Goal: Task Accomplishment & Management: Manage account settings

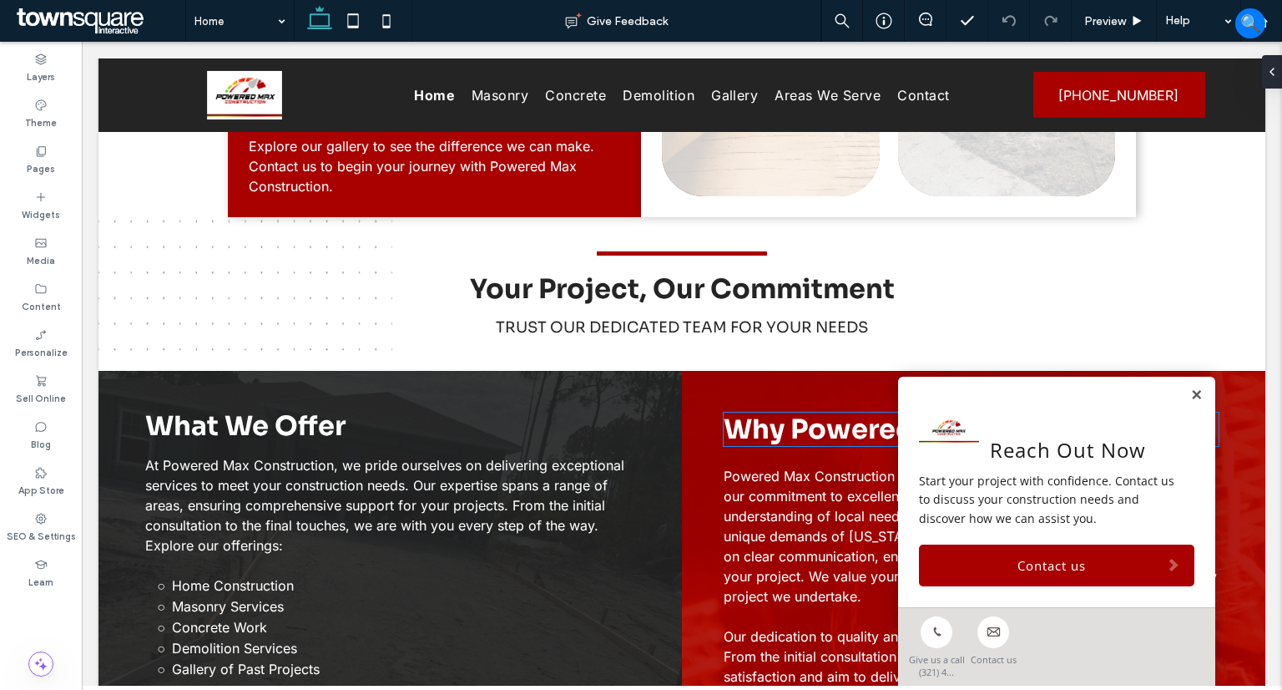
scroll to position [1336, 0]
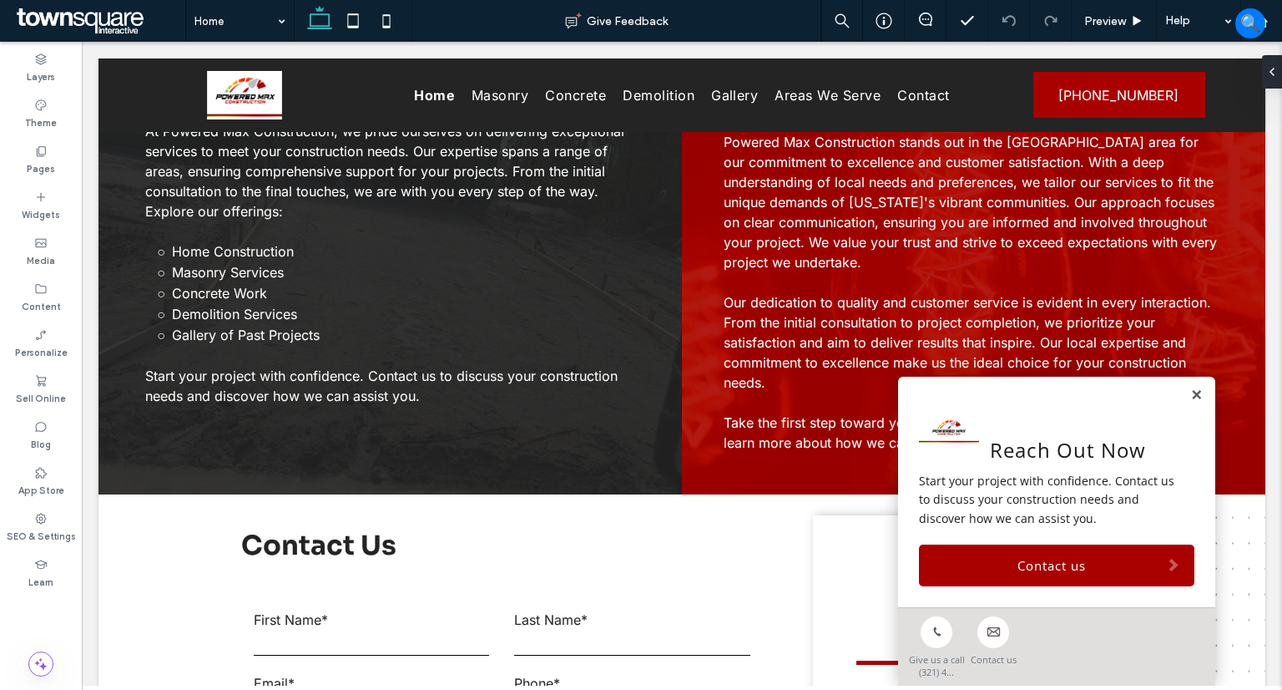
drag, startPoint x: 1183, startPoint y: 392, endPoint x: 1277, endPoint y: 386, distance: 94.5
click at [1190, 393] on link at bounding box center [1196, 395] width 13 height 14
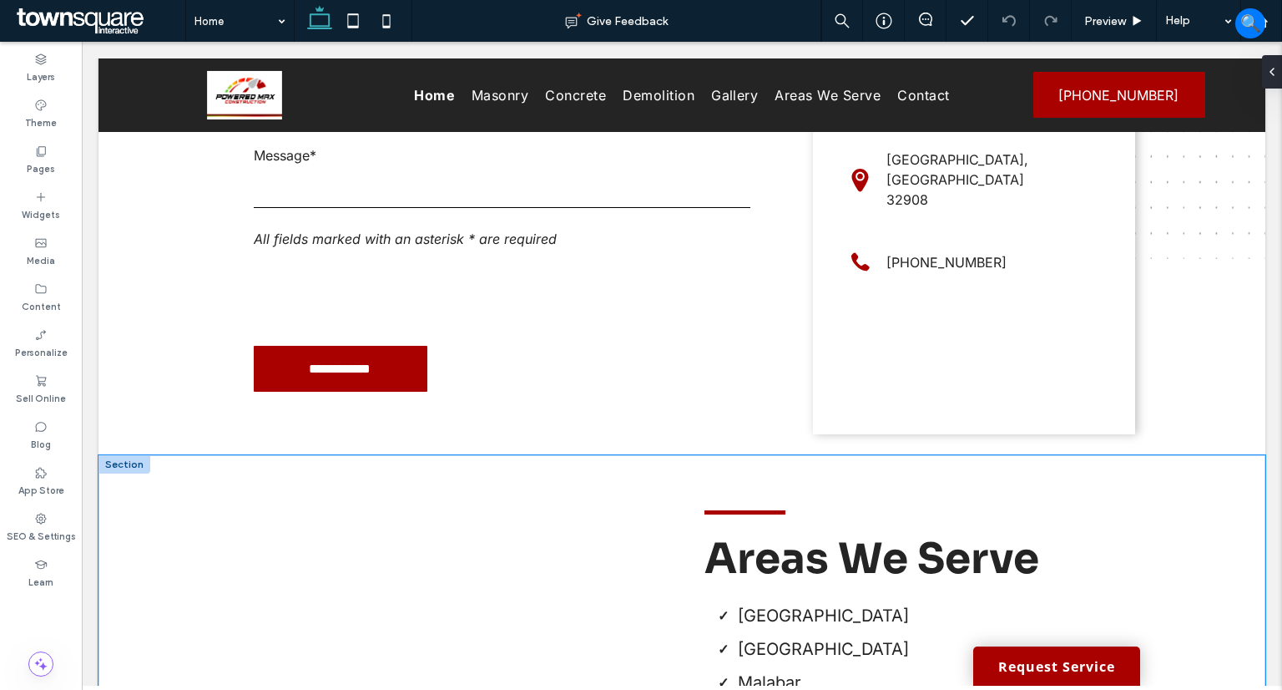
scroll to position [1908, 0]
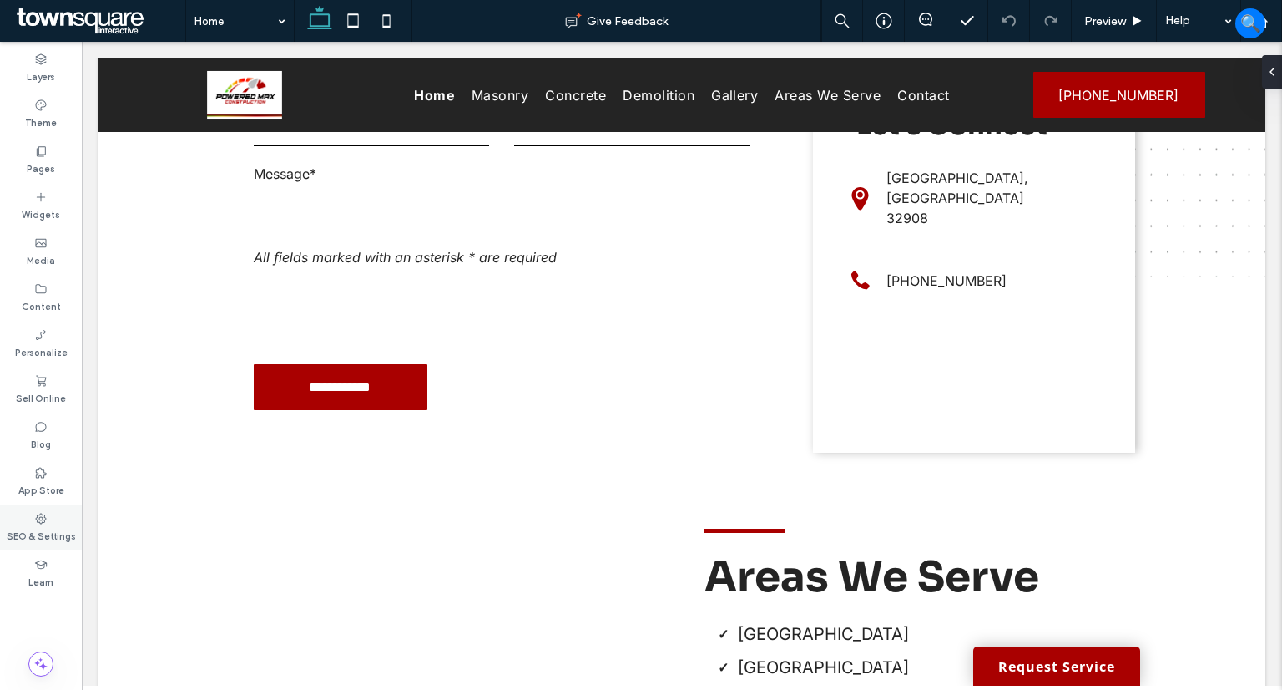
click at [47, 520] on icon at bounding box center [40, 518] width 13 height 13
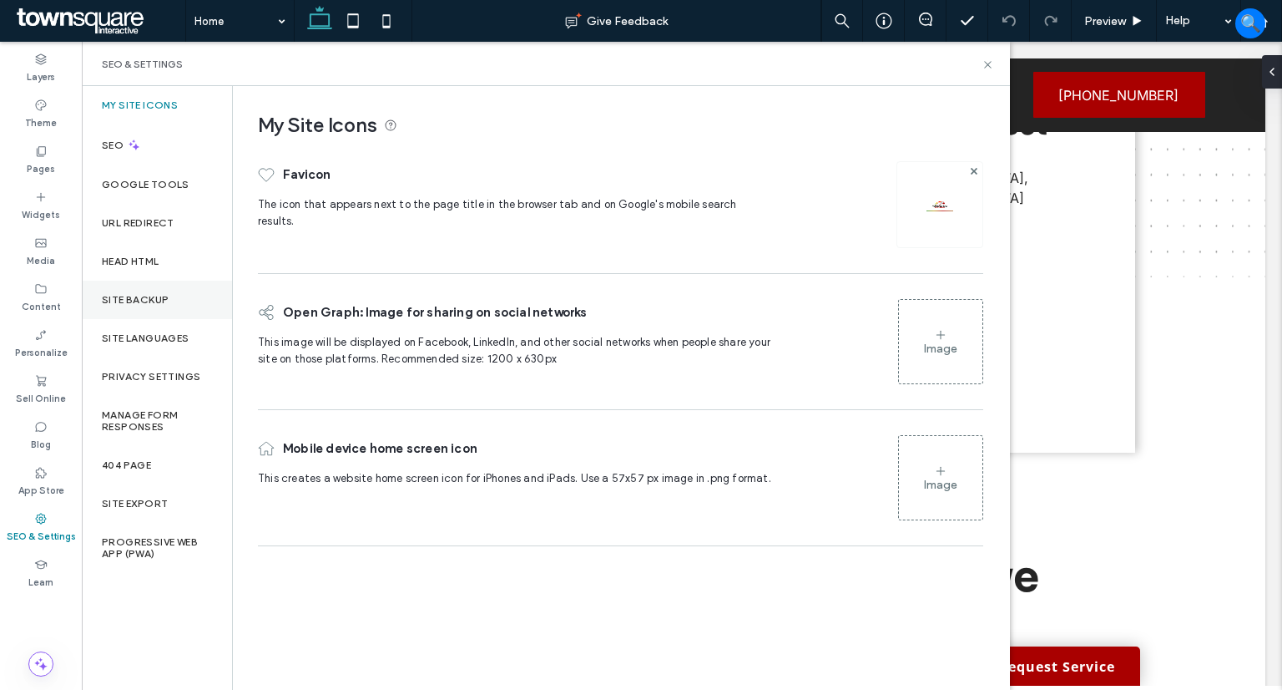
click at [130, 298] on label "Site Backup" at bounding box center [135, 300] width 67 height 12
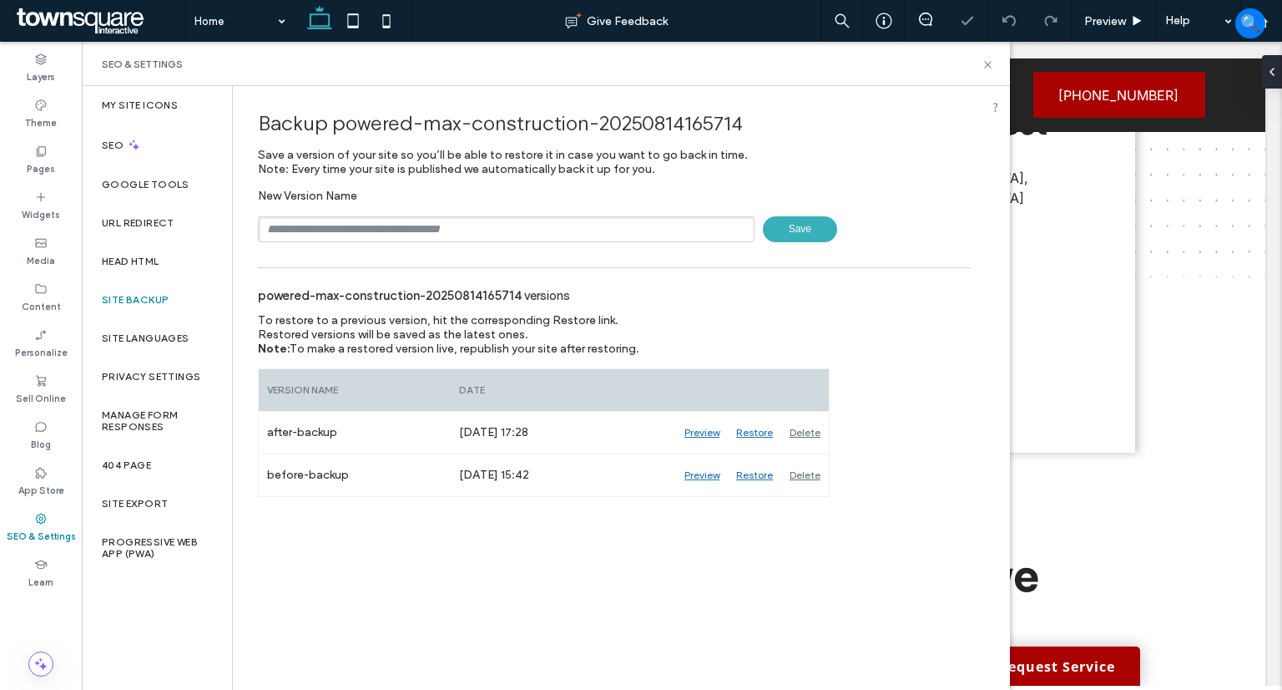
click at [620, 225] on input "text" at bounding box center [506, 229] width 497 height 26
type input "**********"
click at [796, 228] on span "Save" at bounding box center [800, 229] width 74 height 26
click at [150, 118] on div "My Site Icons" at bounding box center [157, 105] width 150 height 38
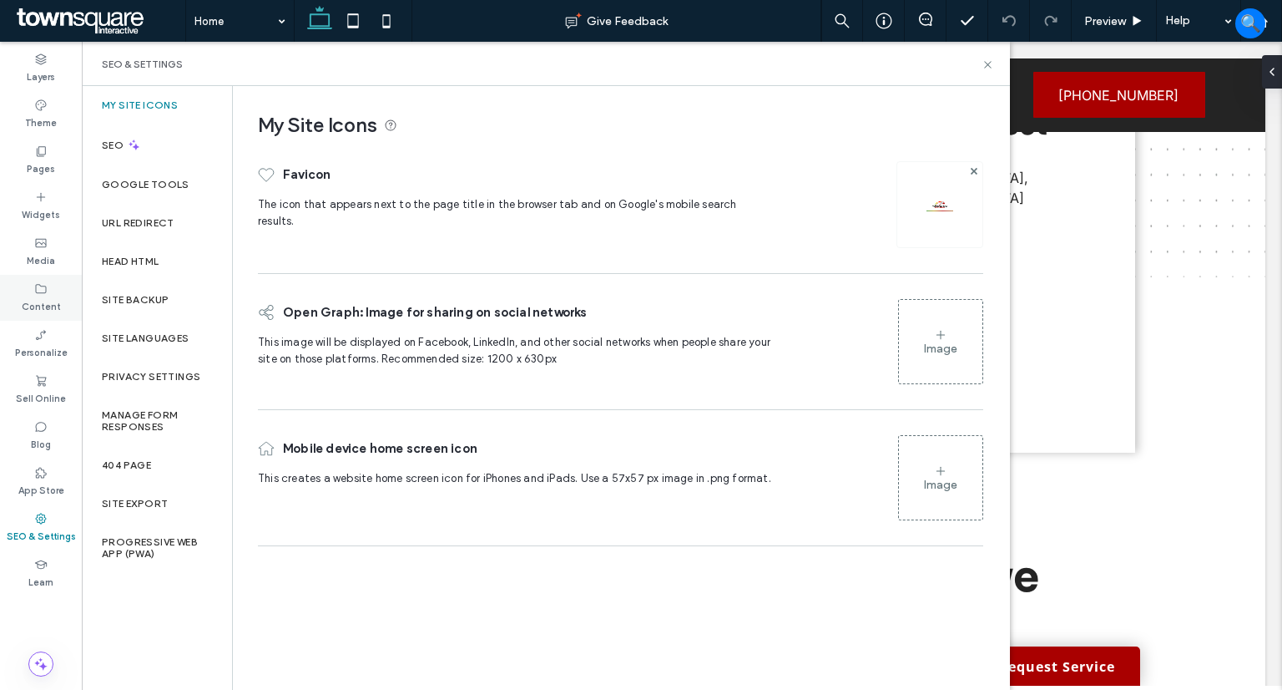
click at [40, 285] on use at bounding box center [41, 288] width 11 height 9
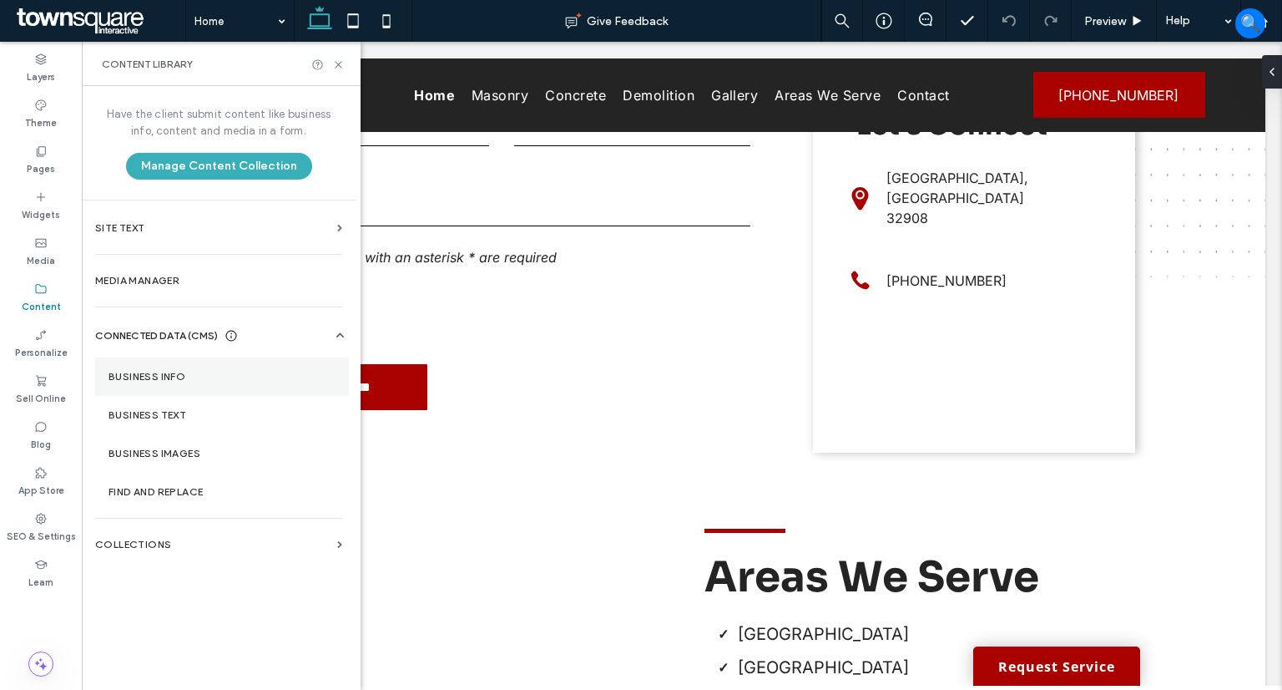
click at [157, 365] on section "Business Info" at bounding box center [222, 376] width 254 height 38
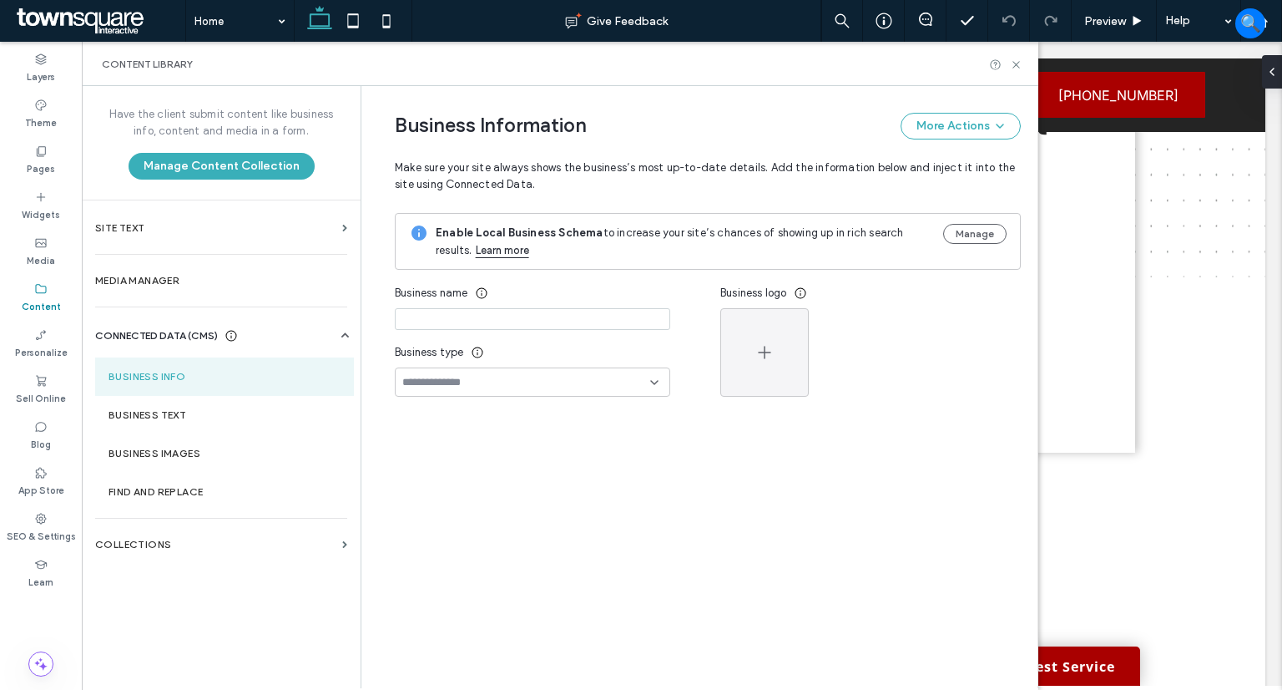
type input "**********"
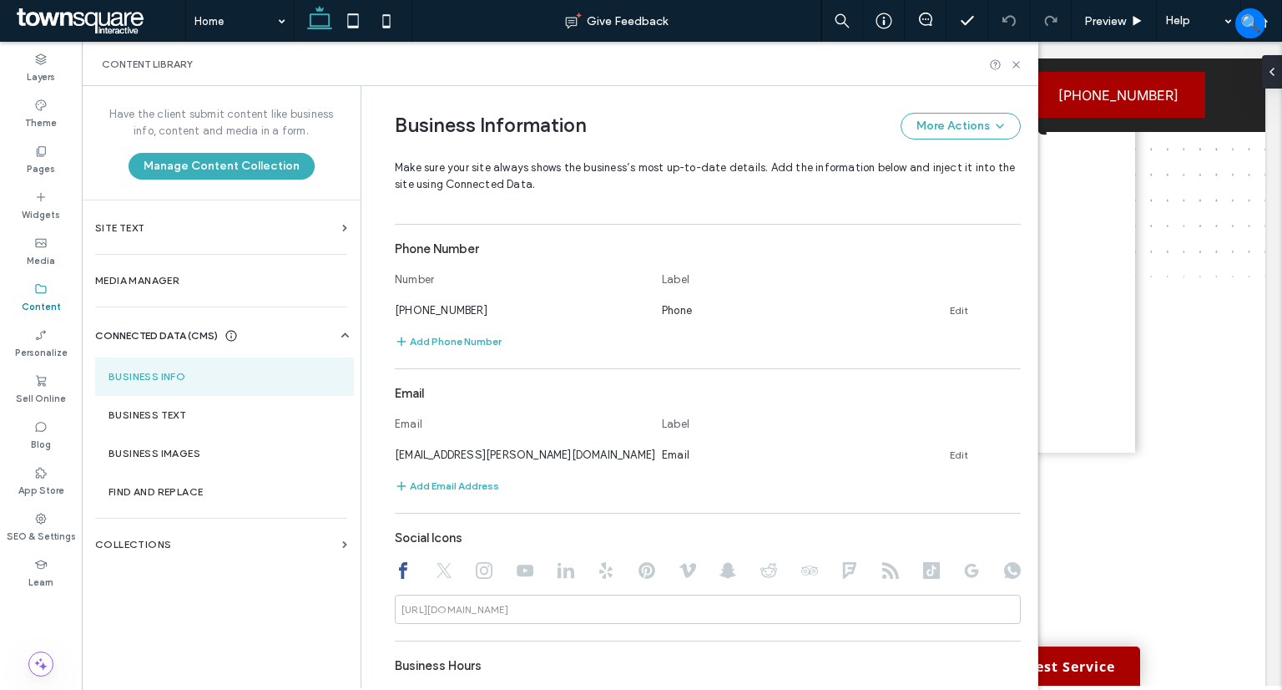
scroll to position [501, 0]
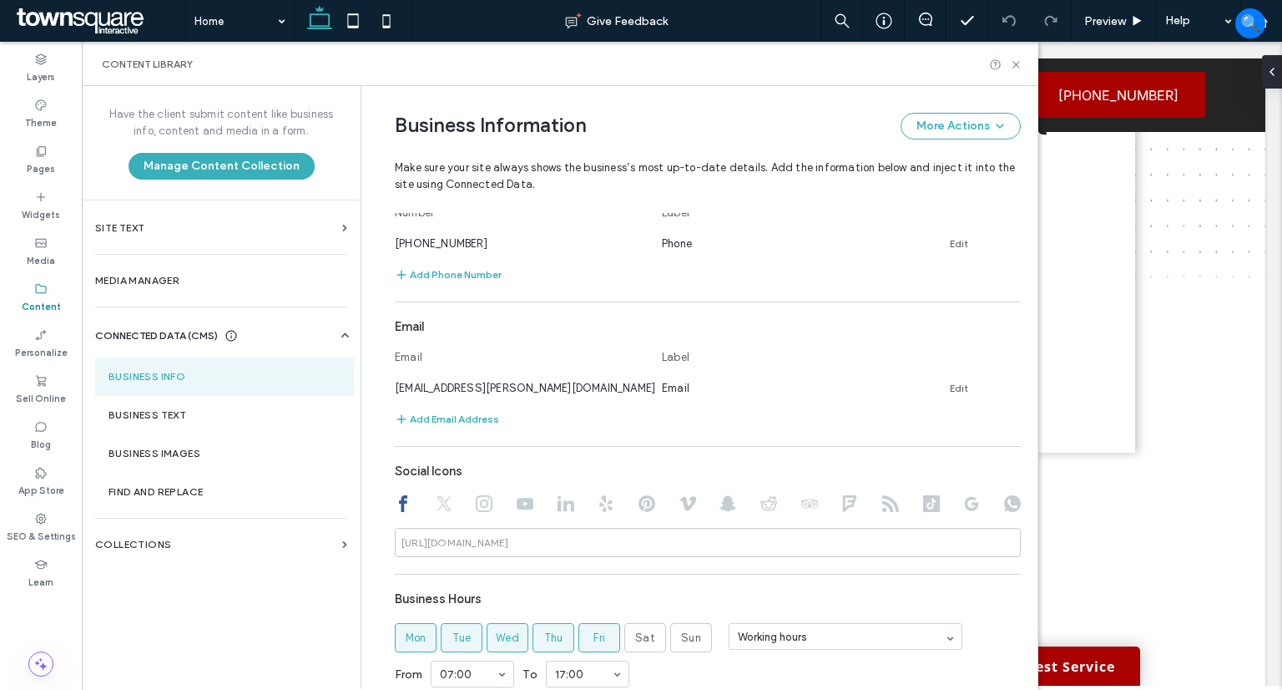
click at [437, 494] on div "Social Icons https://facebook.com/" at bounding box center [708, 506] width 626 height 102
click at [436, 508] on icon at bounding box center [444, 503] width 17 height 17
drag, startPoint x: 473, startPoint y: 504, endPoint x: 502, endPoint y: 503, distance: 28.4
click at [476, 503] on icon at bounding box center [484, 503] width 17 height 17
click at [522, 503] on use at bounding box center [525, 504] width 17 height 12
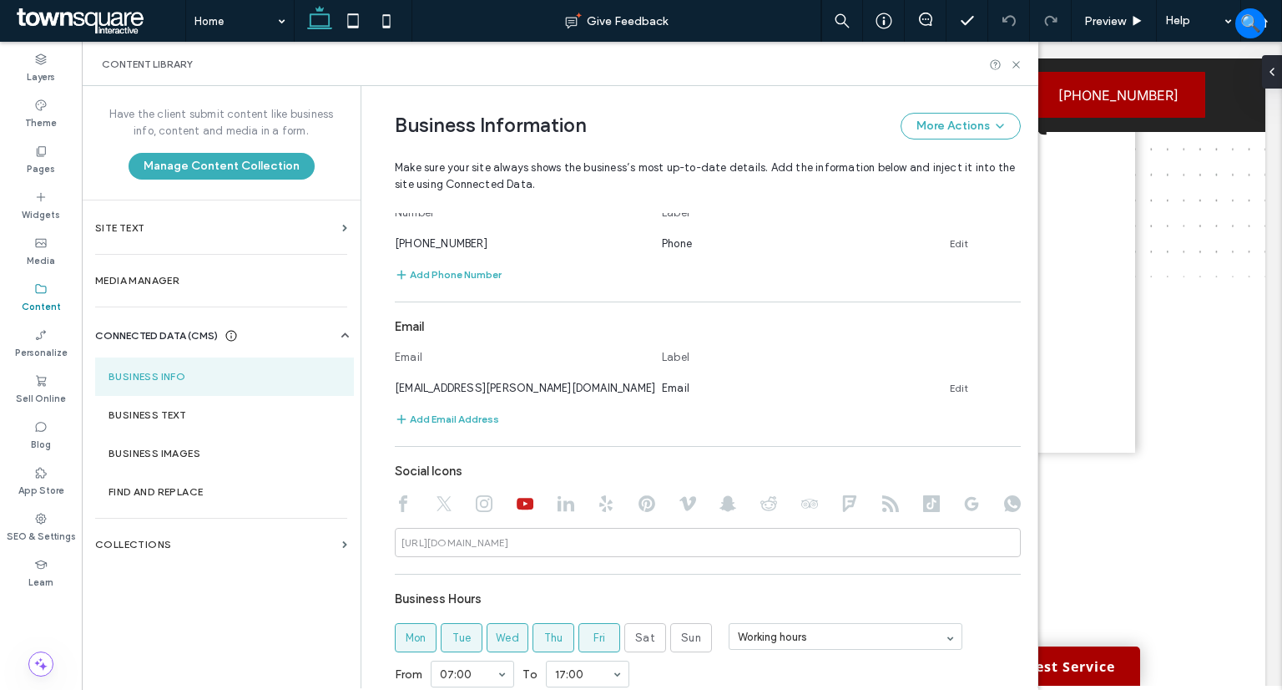
click at [374, 509] on div "**********" at bounding box center [695, 286] width 651 height 1403
click at [400, 505] on icon at bounding box center [403, 503] width 17 height 17
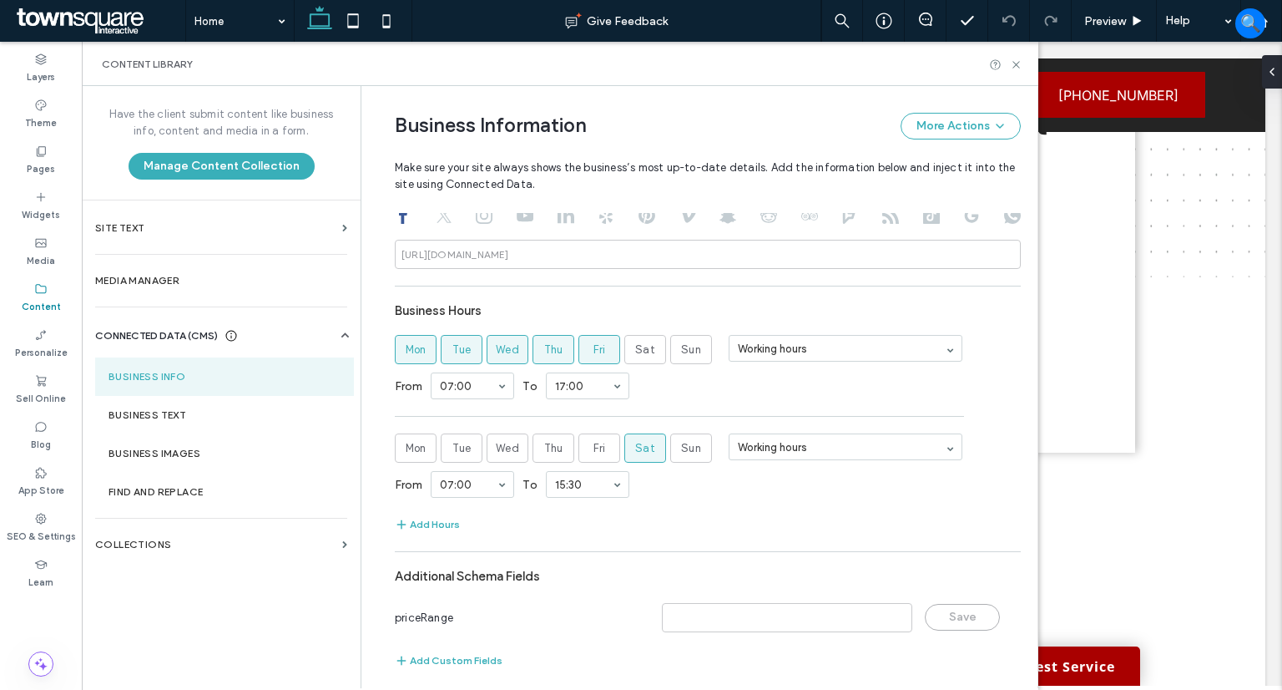
scroll to position [801, 0]
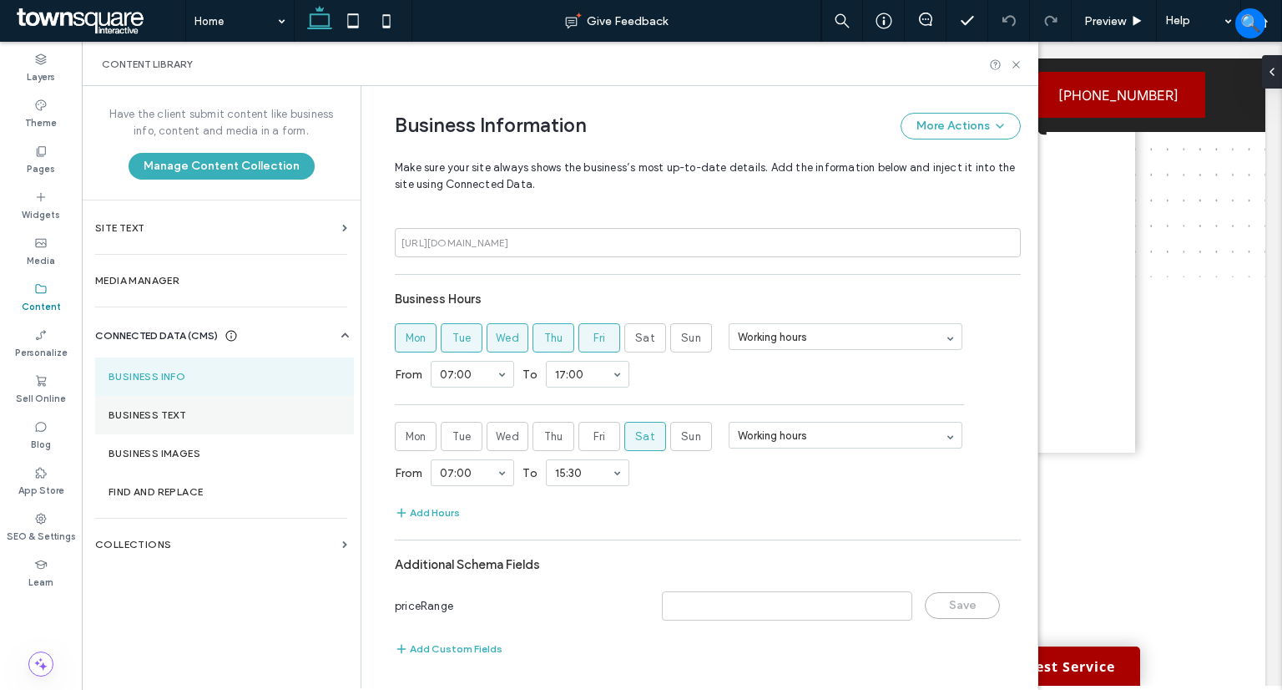
drag, startPoint x: 190, startPoint y: 409, endPoint x: 301, endPoint y: 410, distance: 111.0
click at [190, 409] on label "Business Text" at bounding box center [225, 415] width 232 height 12
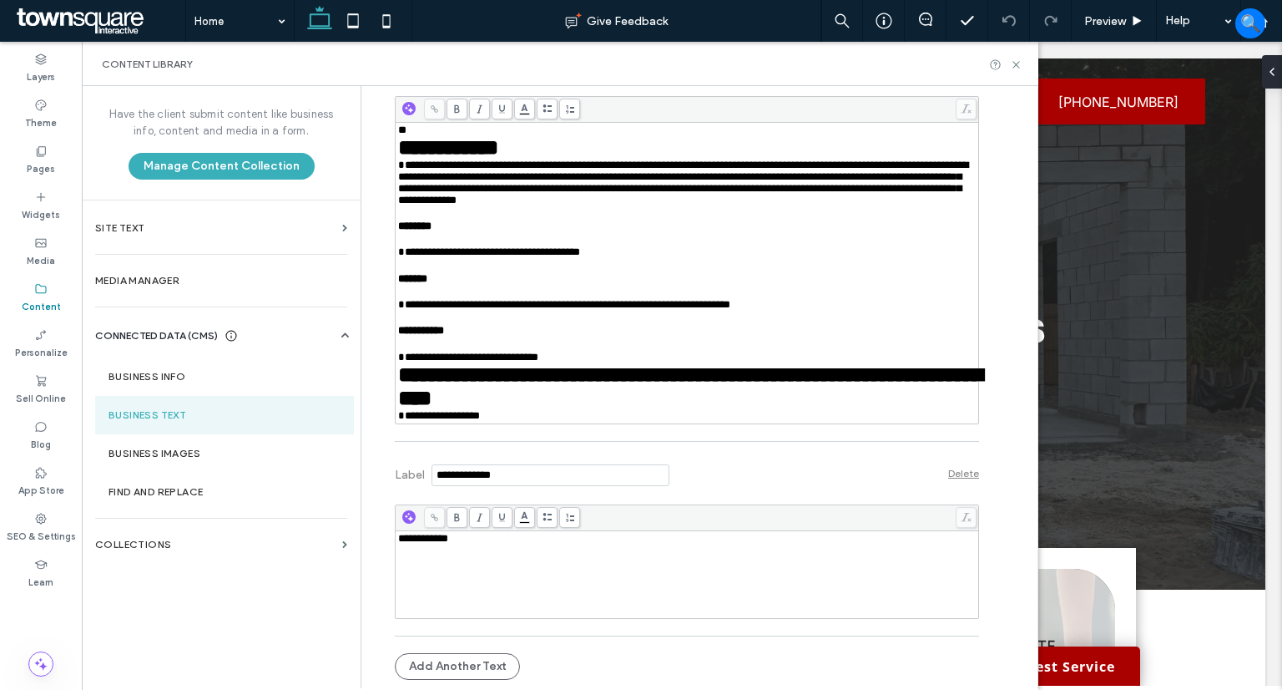
scroll to position [2902, 0]
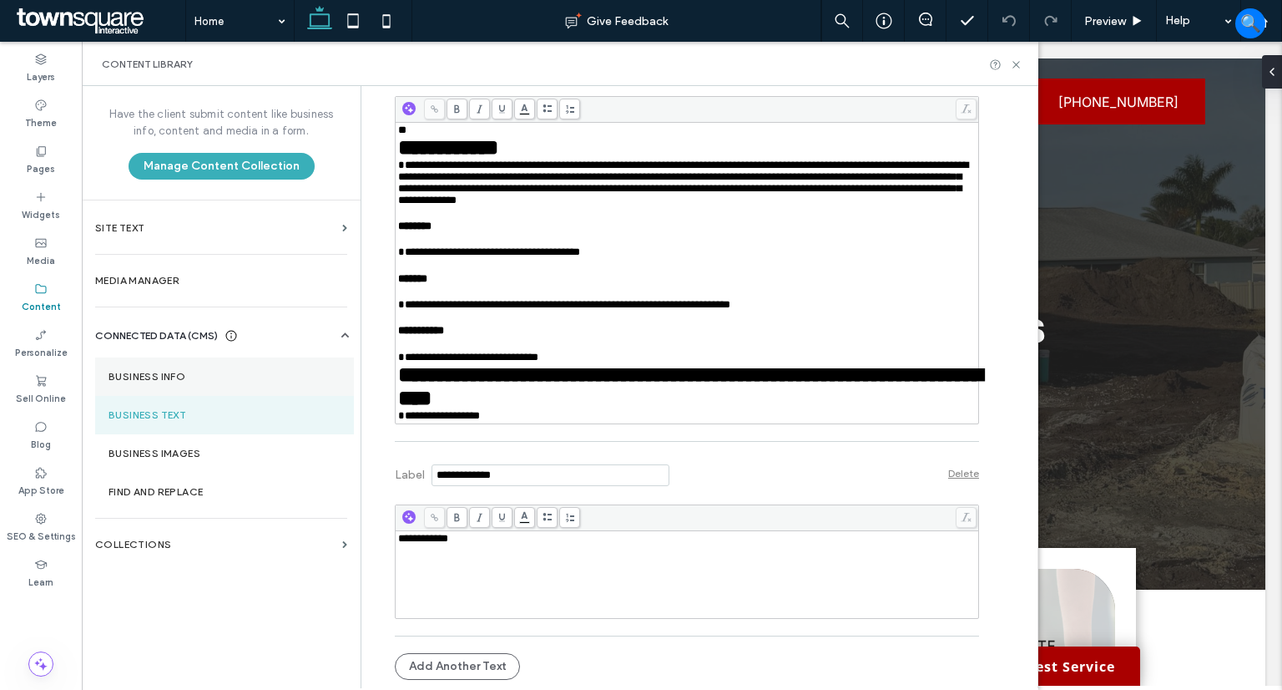
click at [193, 375] on label "Business Info" at bounding box center [225, 377] width 232 height 12
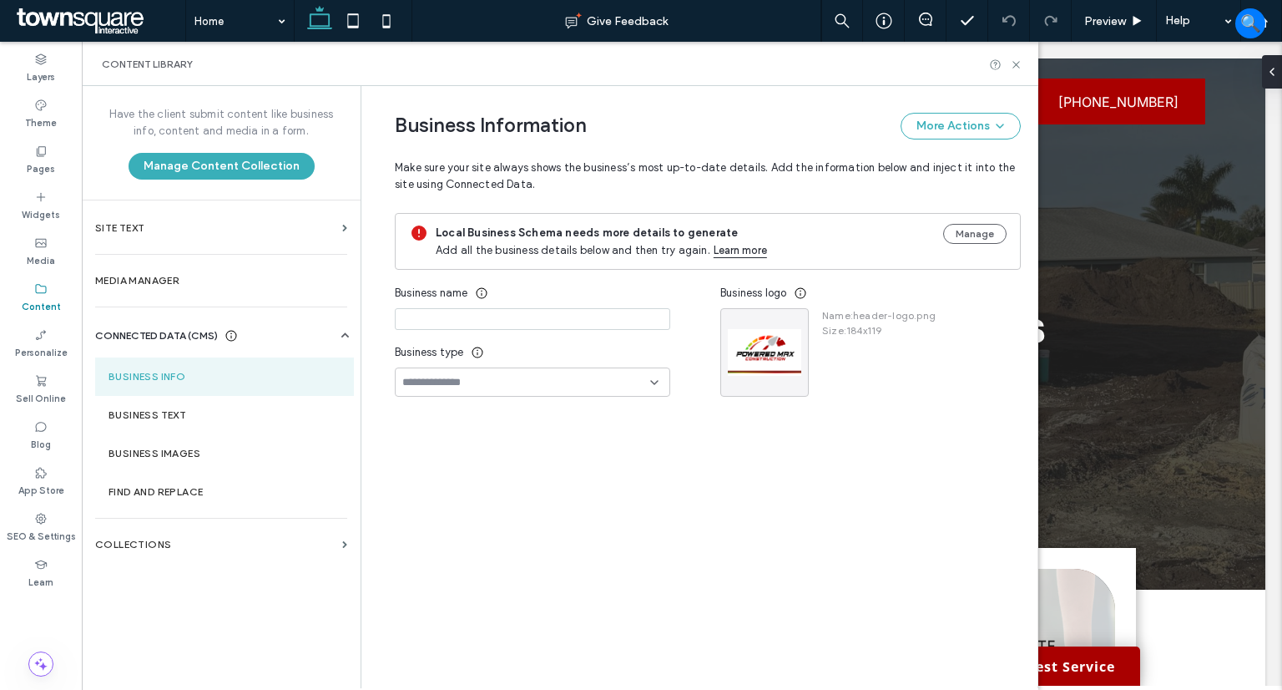
type input "**********"
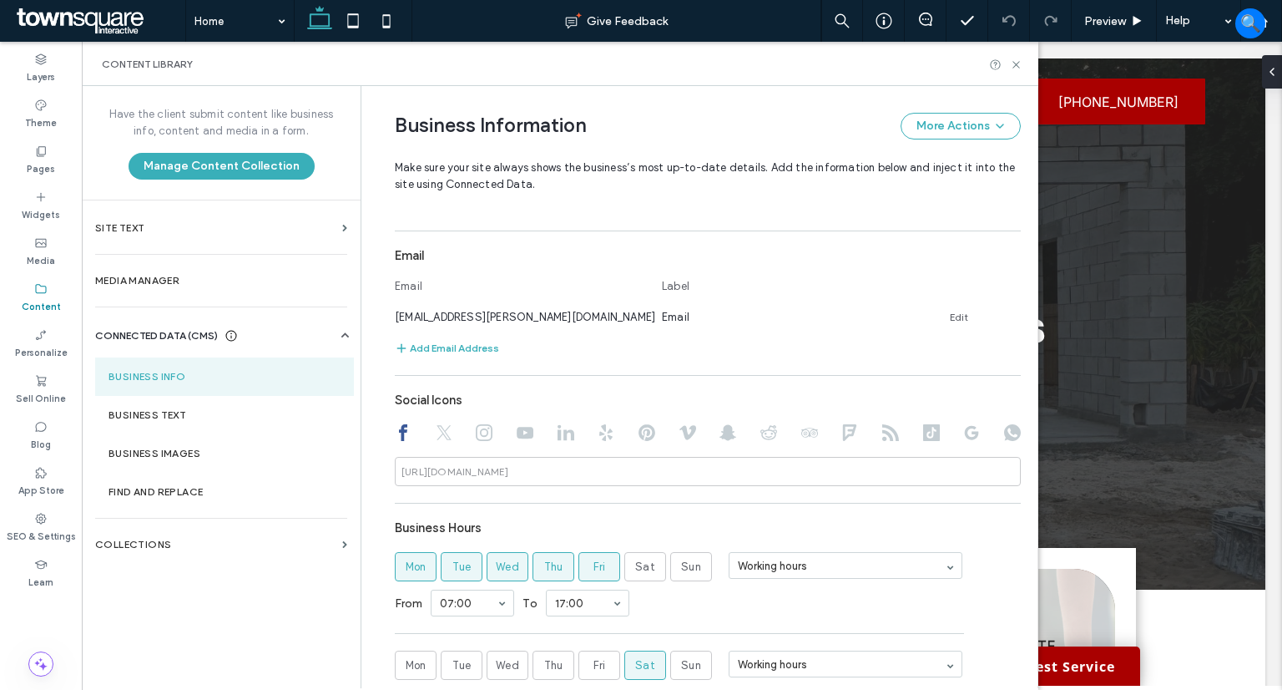
scroll to position [550, 0]
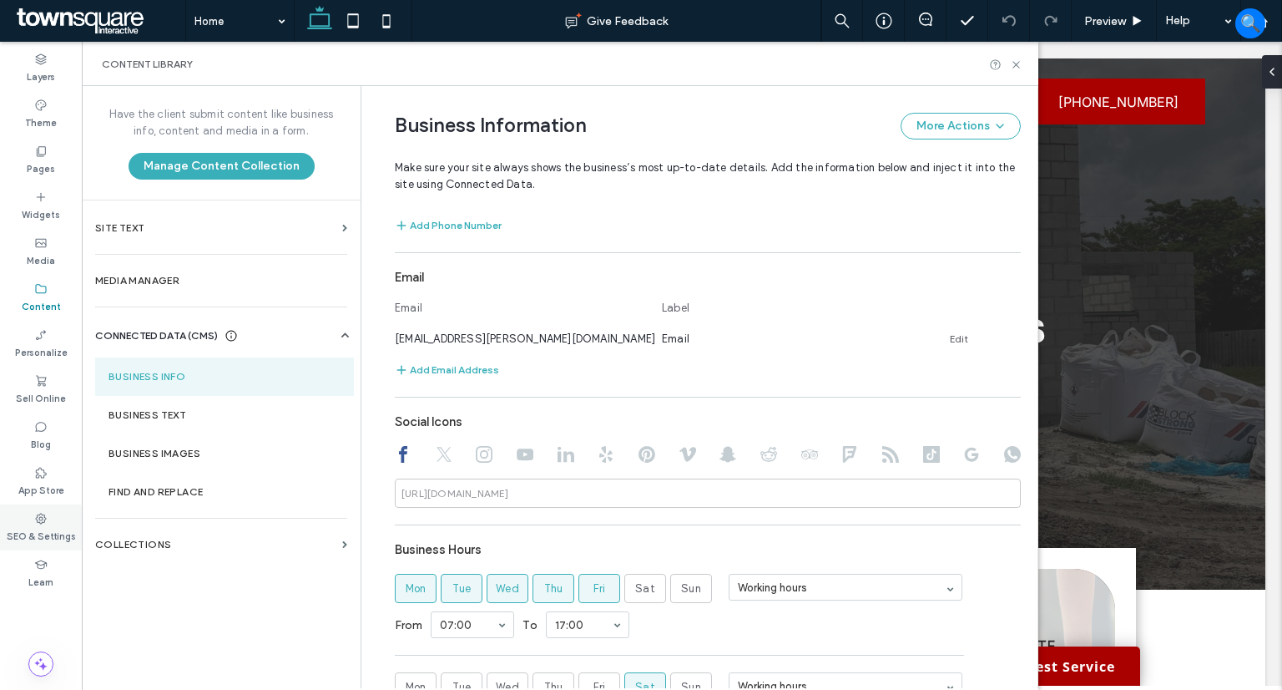
click at [34, 523] on icon at bounding box center [40, 518] width 13 height 13
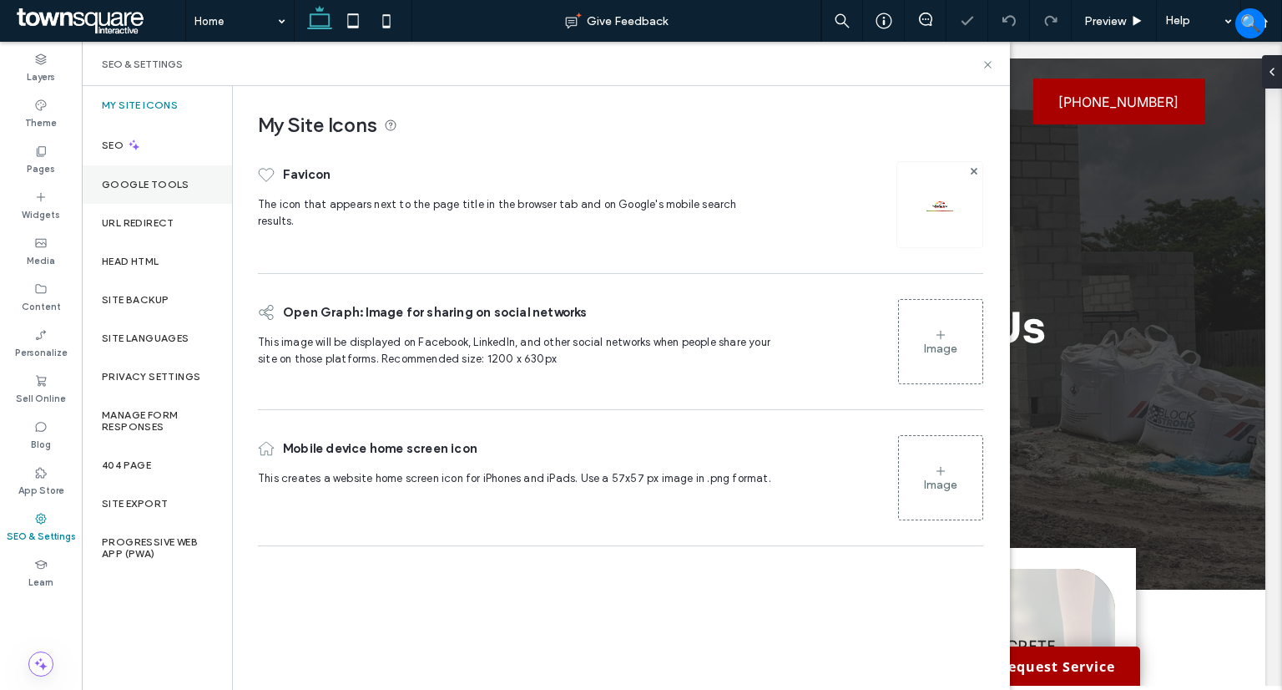
click at [125, 179] on label "Google Tools" at bounding box center [146, 185] width 88 height 12
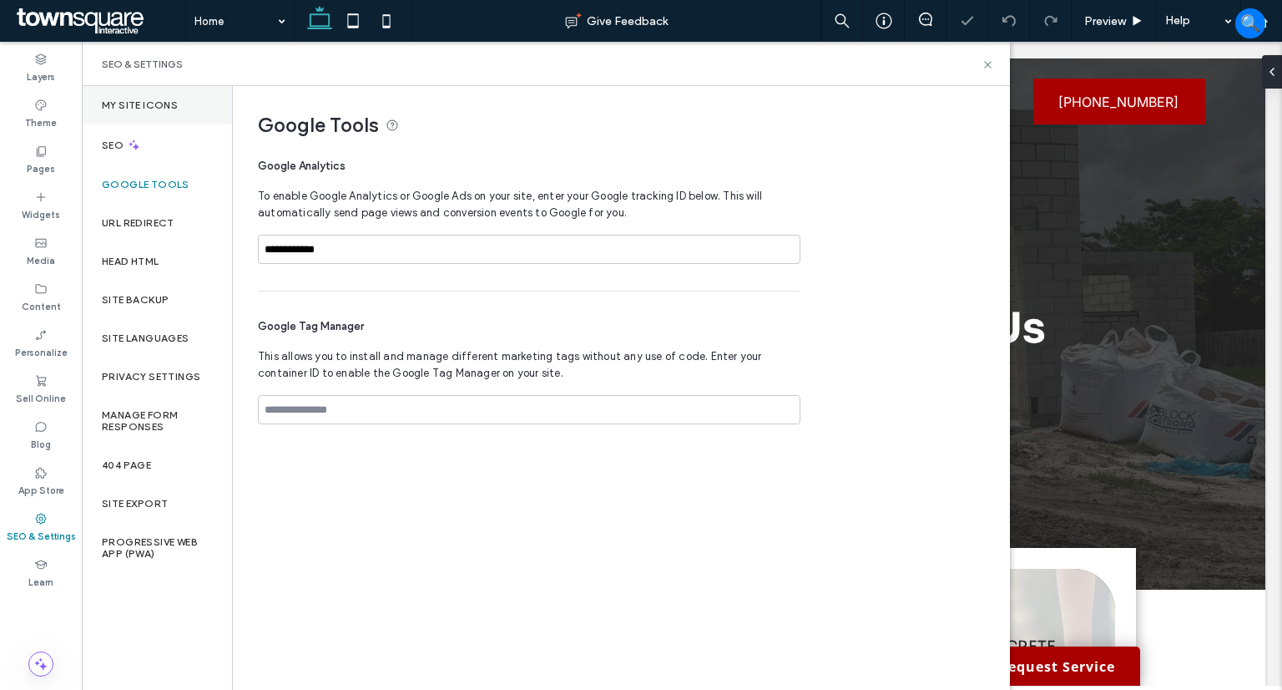
click at [137, 116] on div "My Site Icons" at bounding box center [157, 105] width 150 height 38
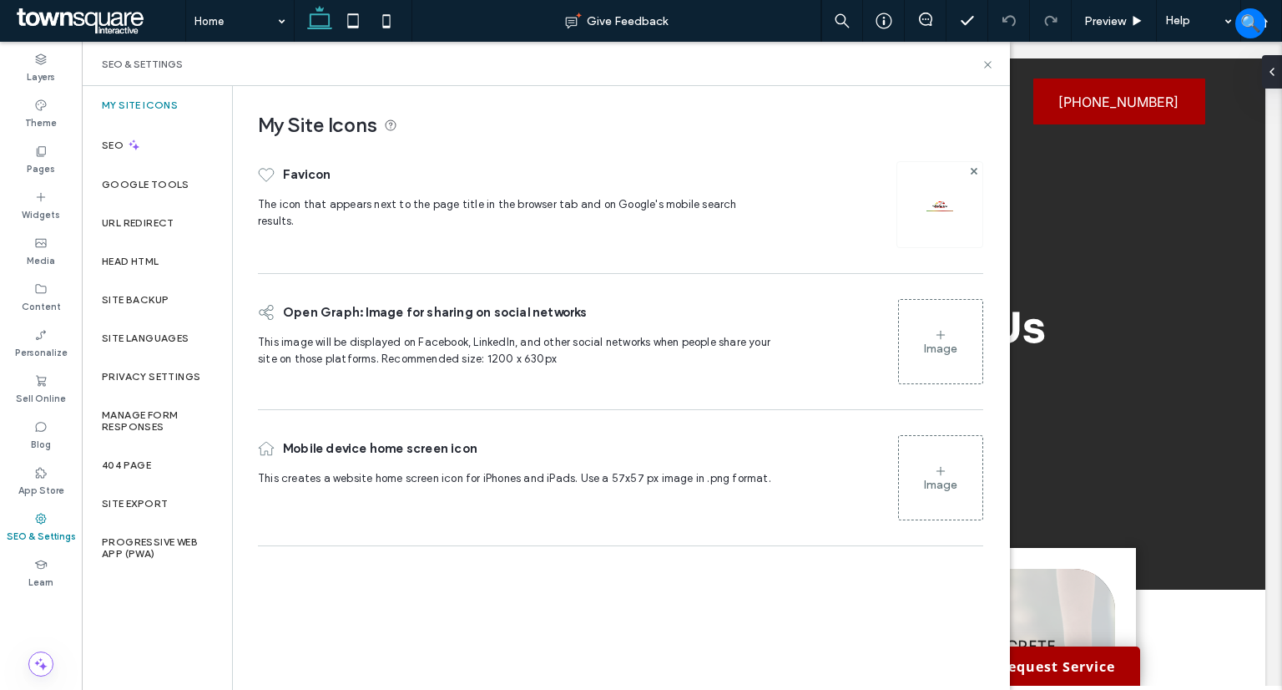
scroll to position [0, 0]
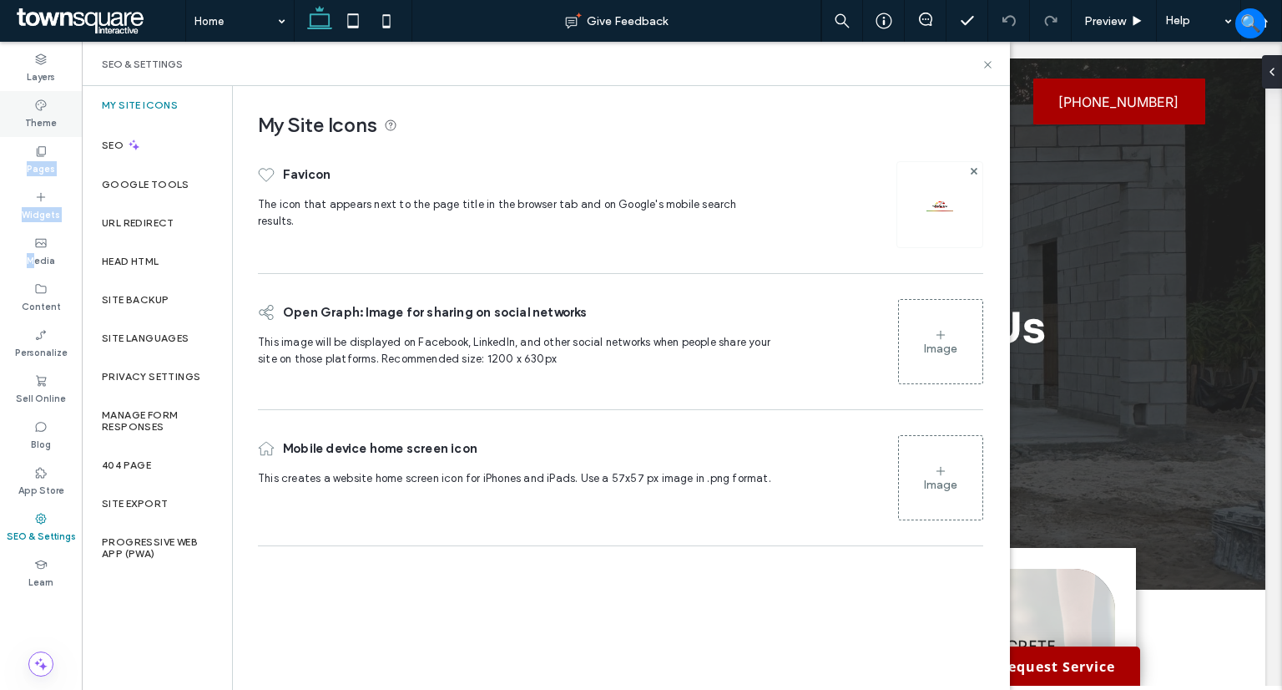
drag, startPoint x: 37, startPoint y: 251, endPoint x: 38, endPoint y: 131, distance: 120.2
click at [38, 135] on div "Layers Theme Pages Widgets Media Content Personalize Sell Online Blog App Store…" at bounding box center [41, 366] width 82 height 648
click at [40, 108] on icon at bounding box center [40, 105] width 13 height 13
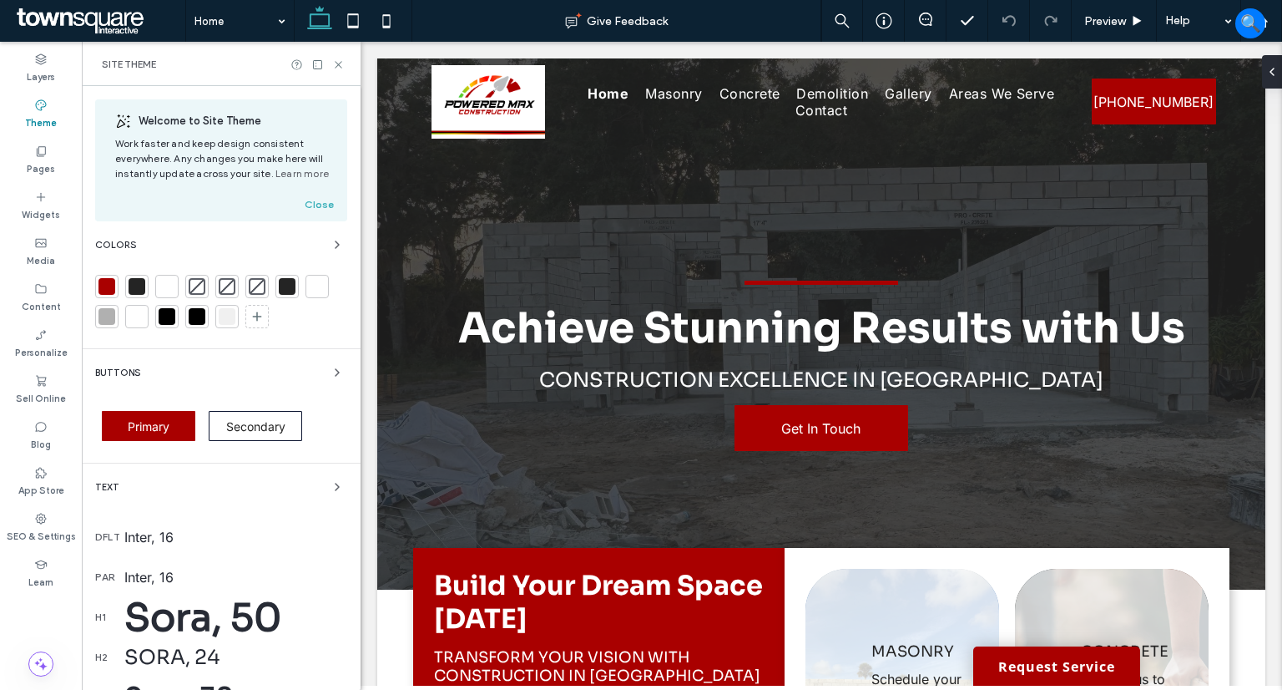
click at [139, 279] on div at bounding box center [137, 286] width 17 height 17
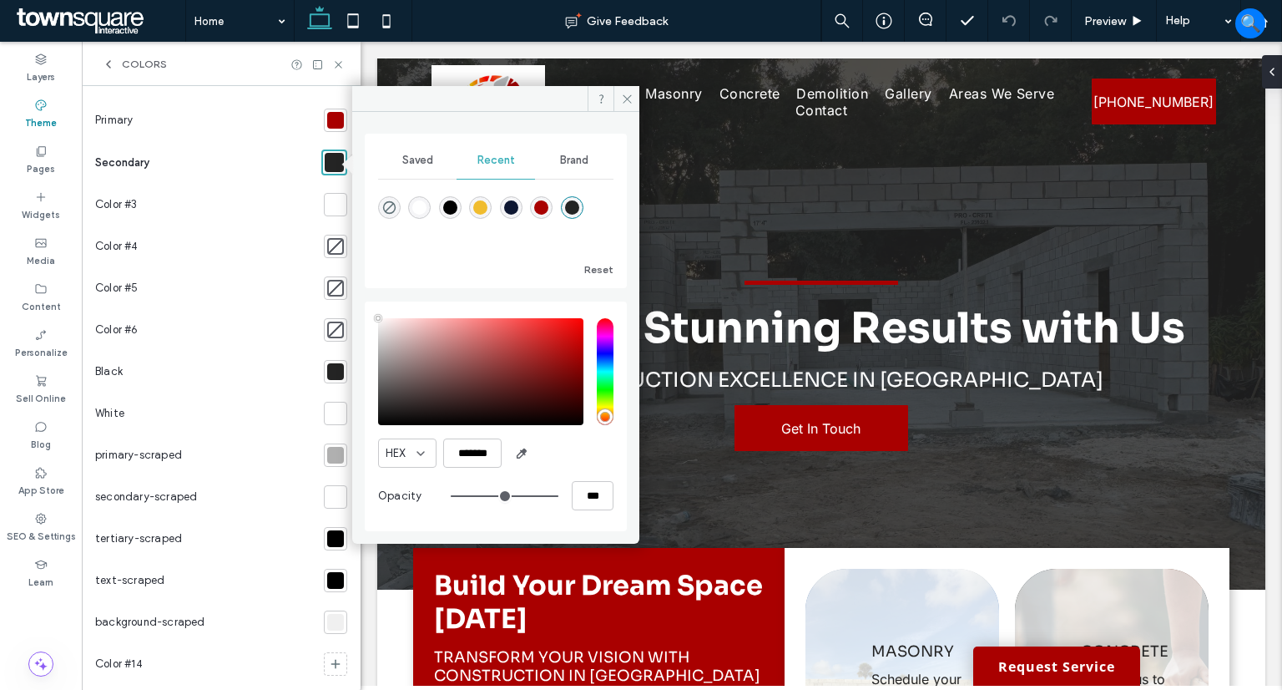
type input "****"
click at [327, 128] on div at bounding box center [335, 120] width 17 height 17
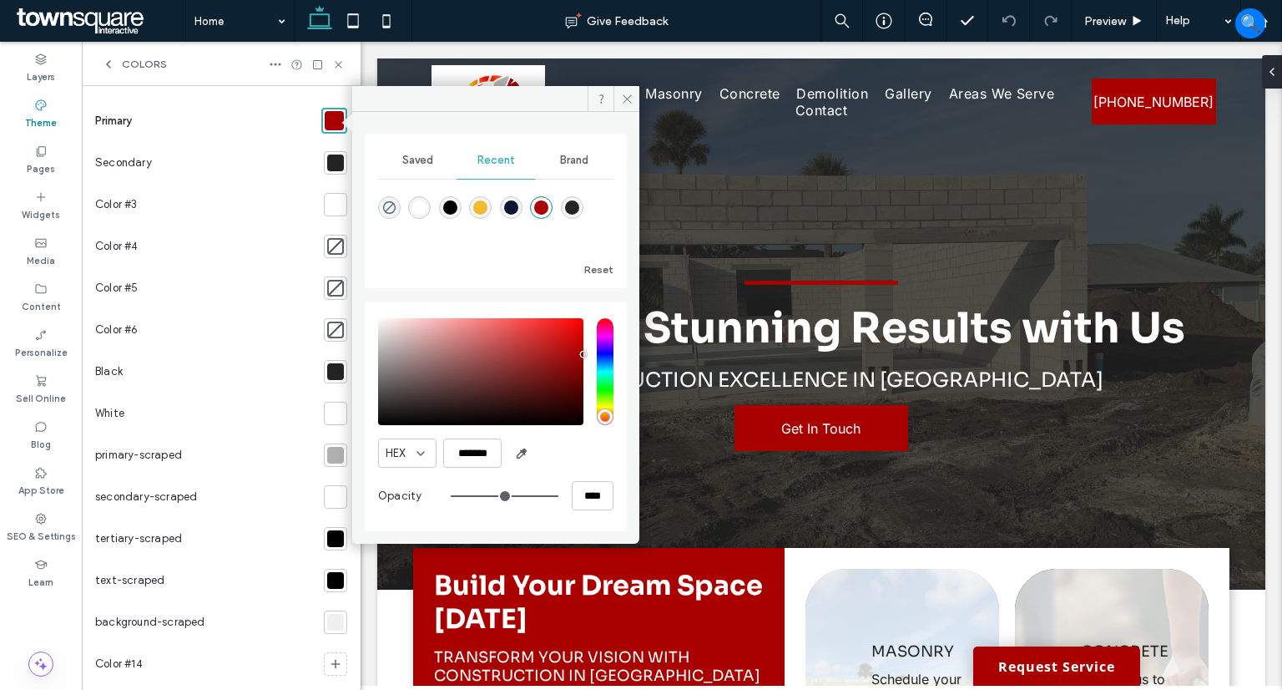
click at [324, 215] on div at bounding box center [335, 204] width 23 height 23
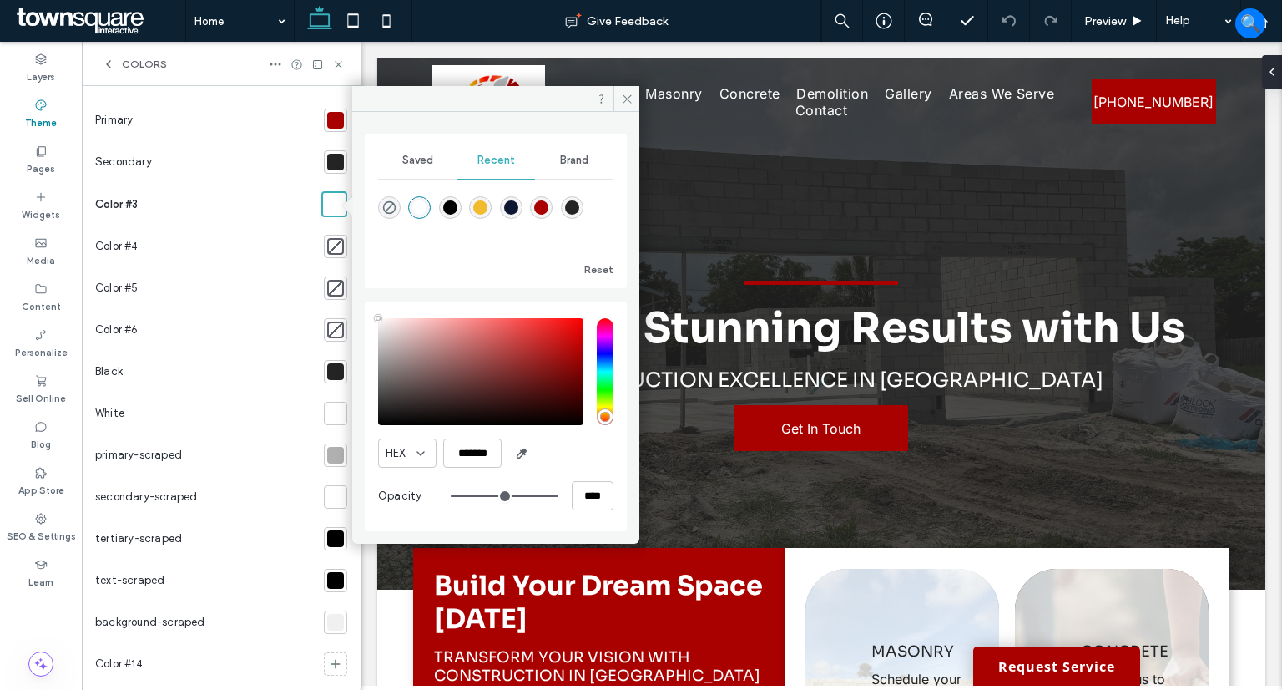
click at [329, 418] on div at bounding box center [335, 413] width 17 height 17
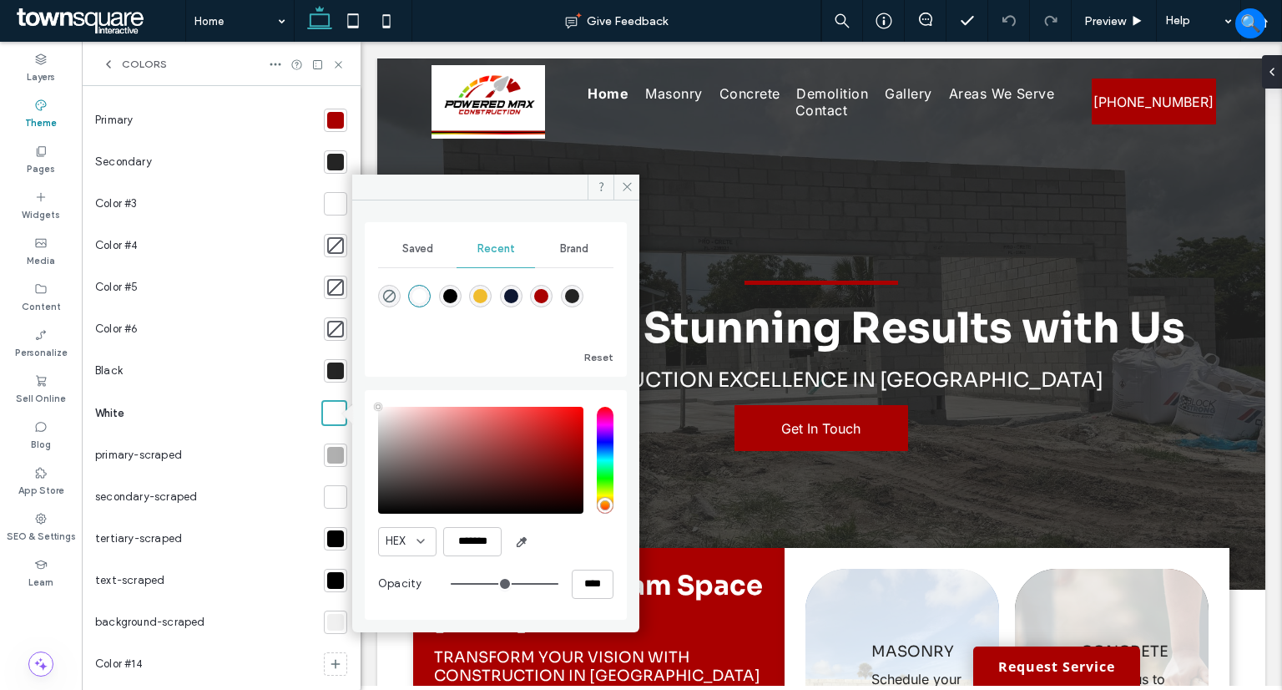
click at [331, 491] on div at bounding box center [335, 496] width 17 height 17
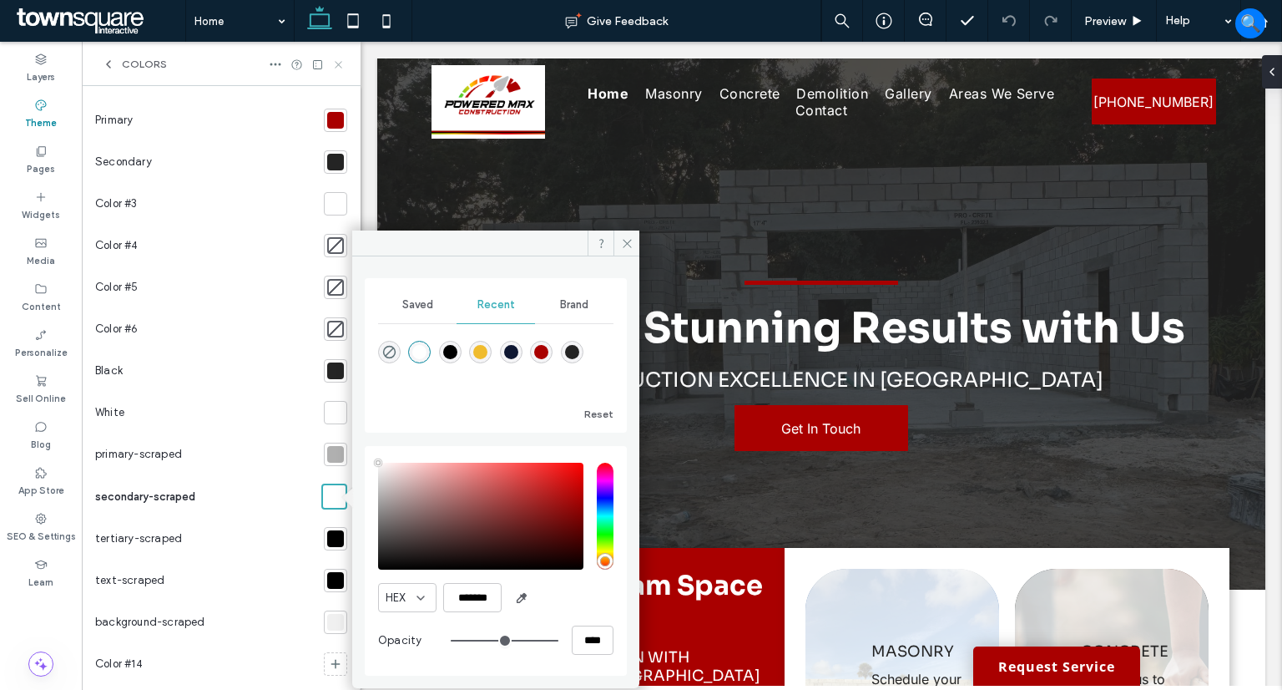
click at [334, 66] on icon at bounding box center [338, 64] width 13 height 13
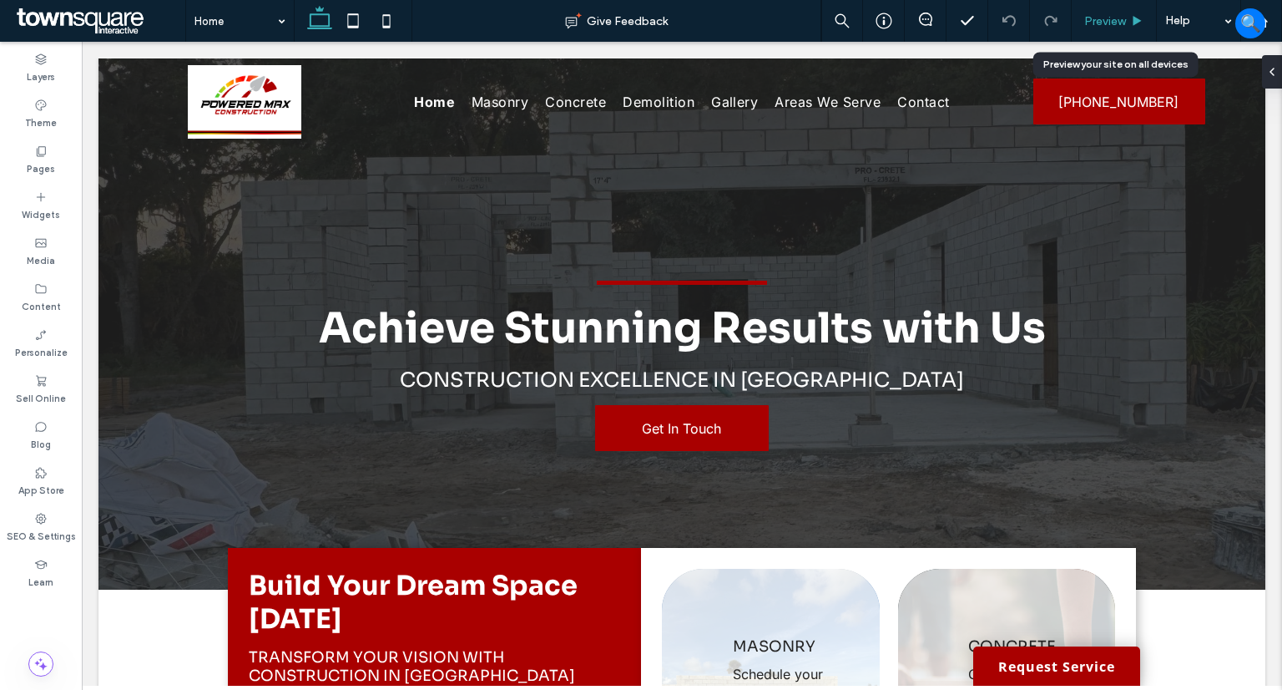
click at [1137, 15] on icon at bounding box center [1137, 21] width 13 height 13
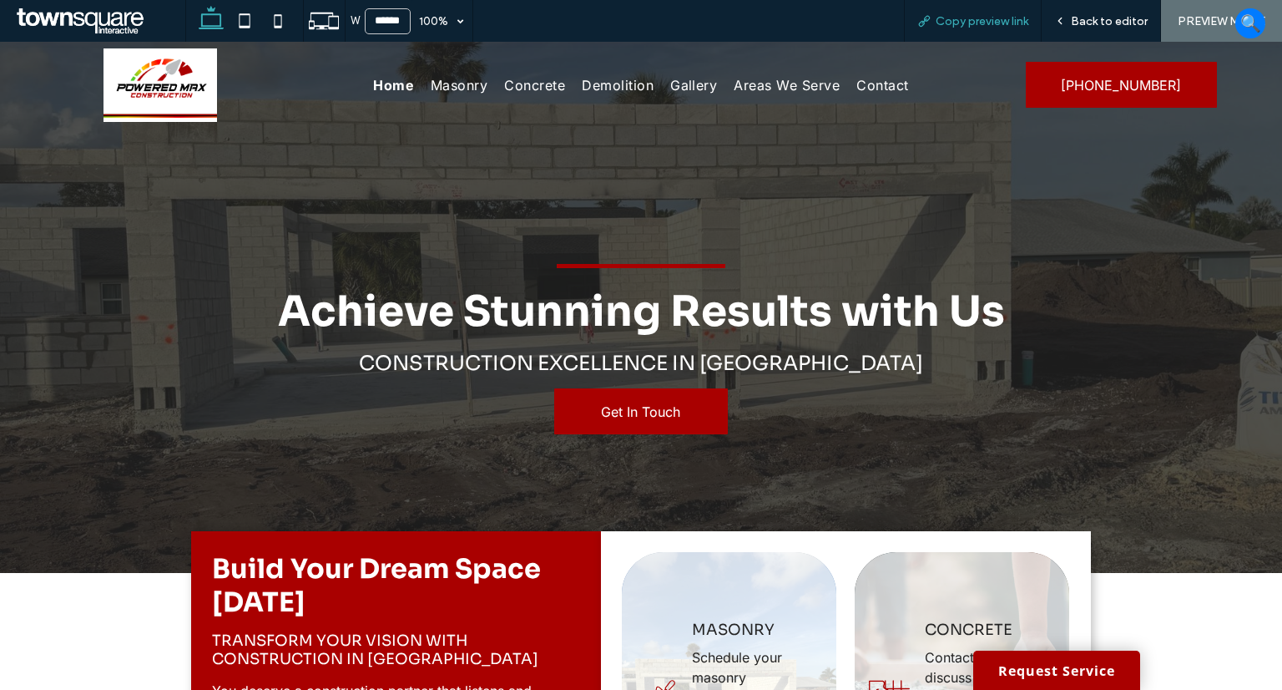
click at [972, 17] on span "Copy preview link" at bounding box center [982, 21] width 93 height 14
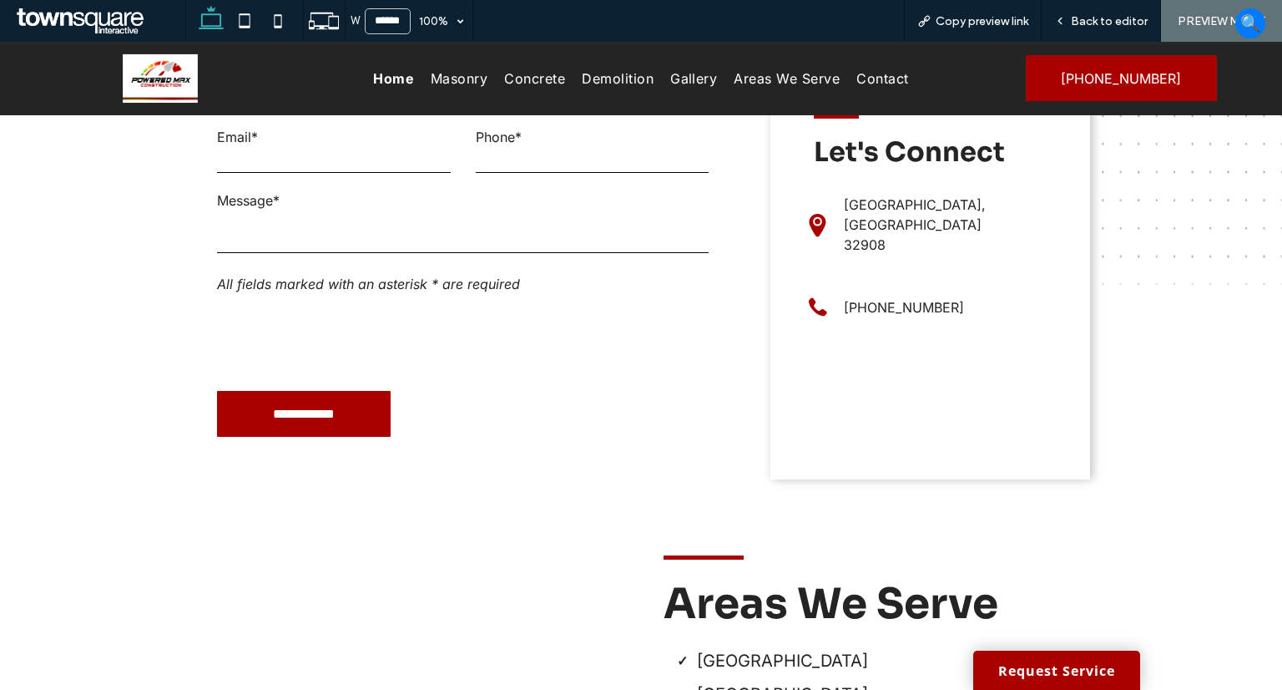
scroll to position [1753, 0]
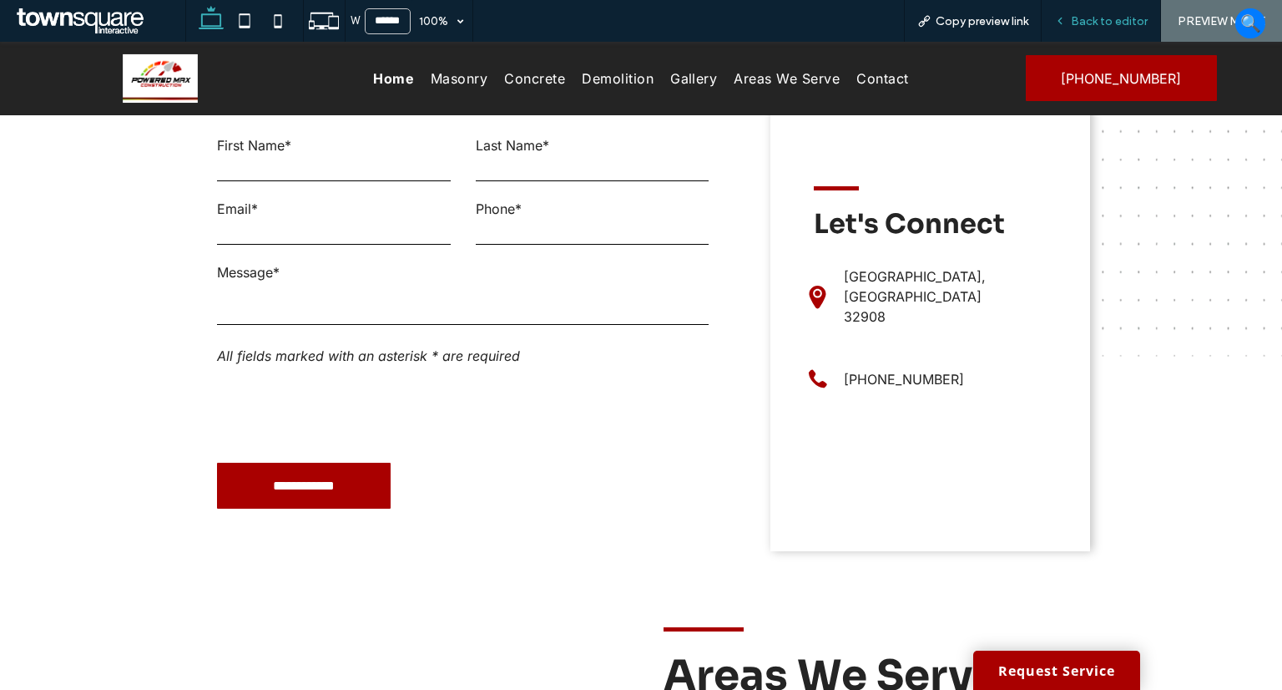
click at [1103, 14] on span "Back to editor" at bounding box center [1109, 21] width 77 height 14
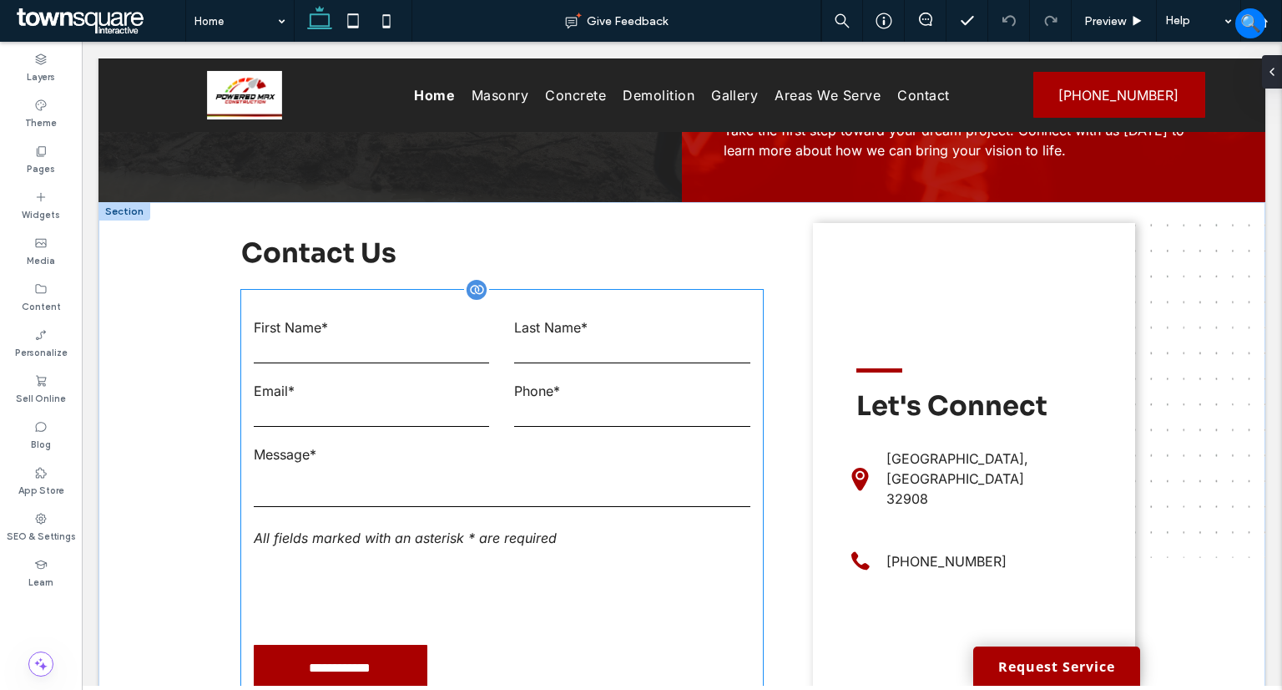
scroll to position [1626, 0]
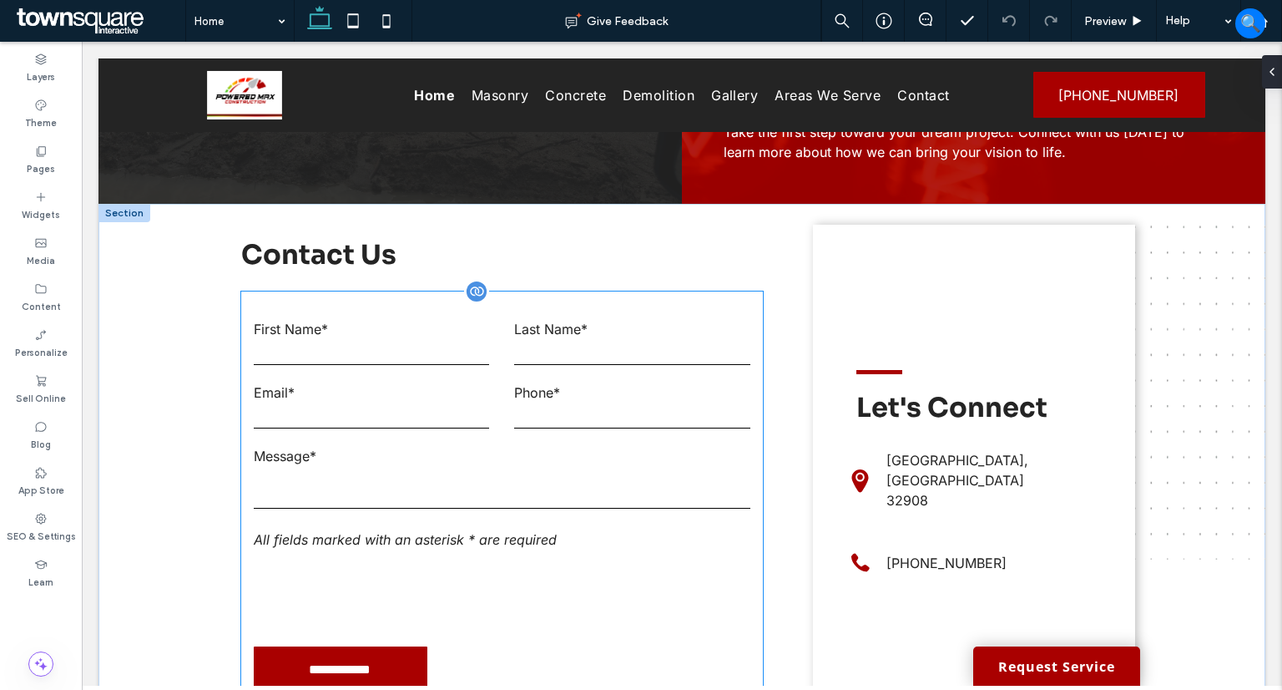
click at [392, 321] on label "First Name*" at bounding box center [372, 329] width 236 height 17
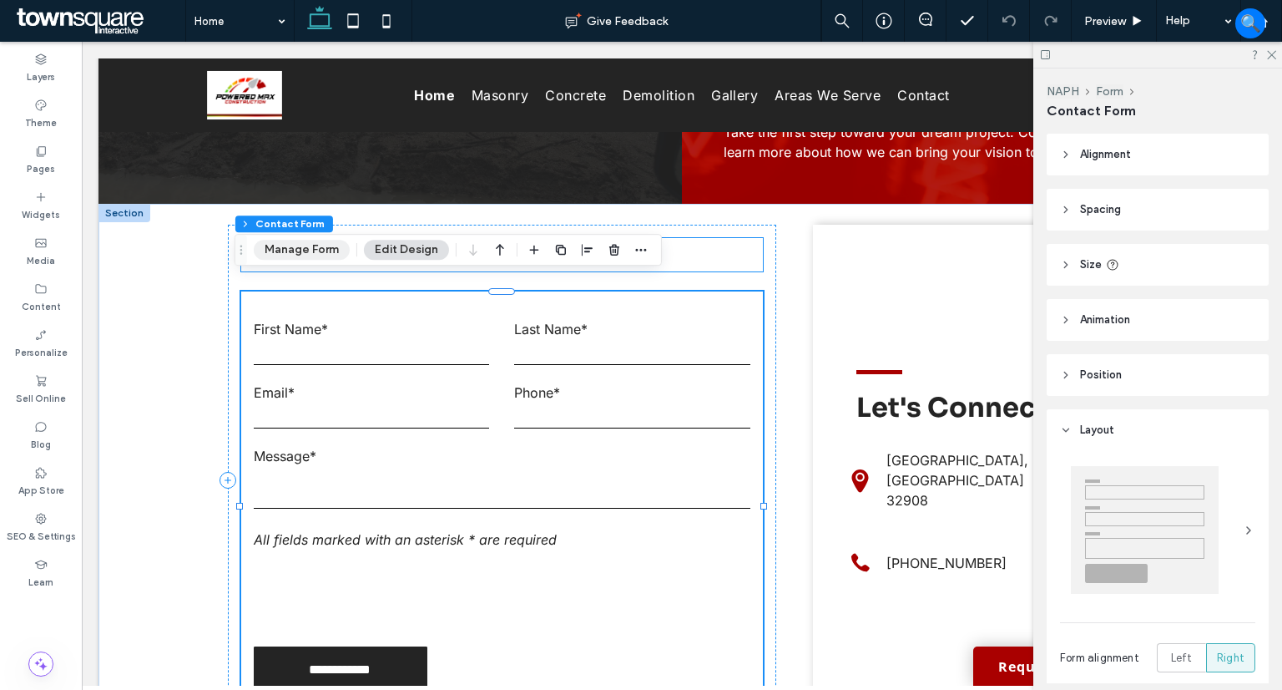
type input "*"
type input "***"
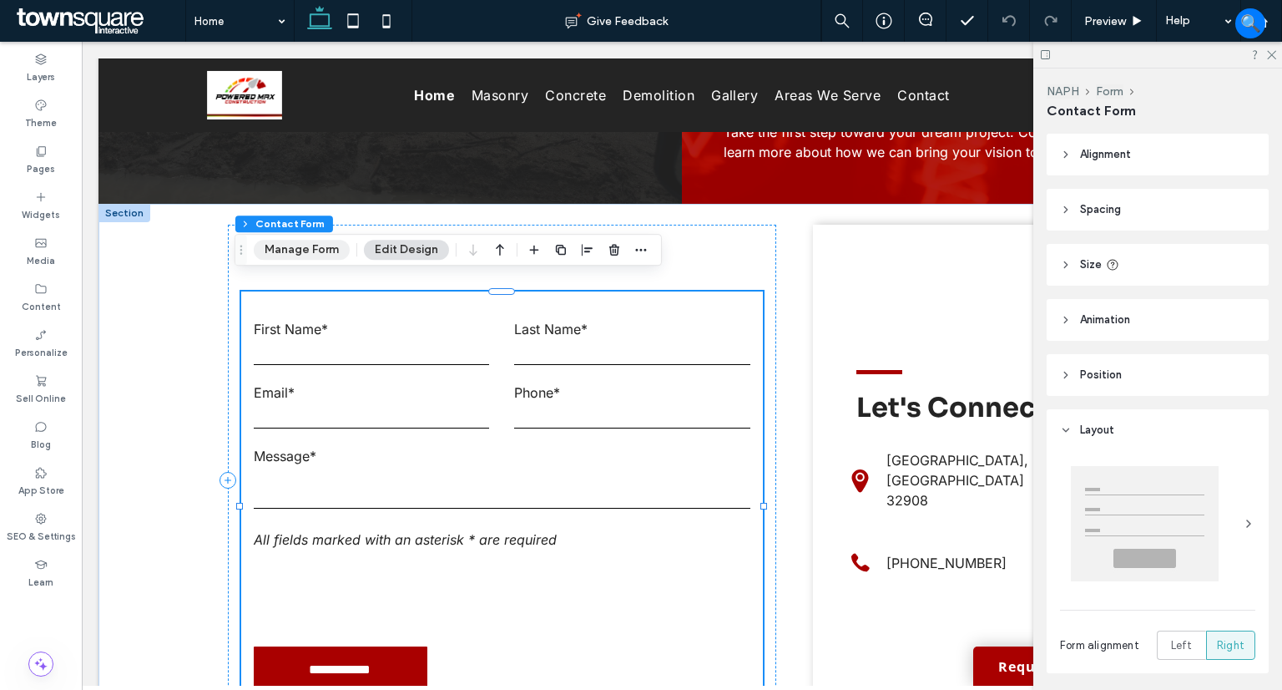
click at [312, 248] on button "Manage Form" at bounding box center [302, 250] width 96 height 20
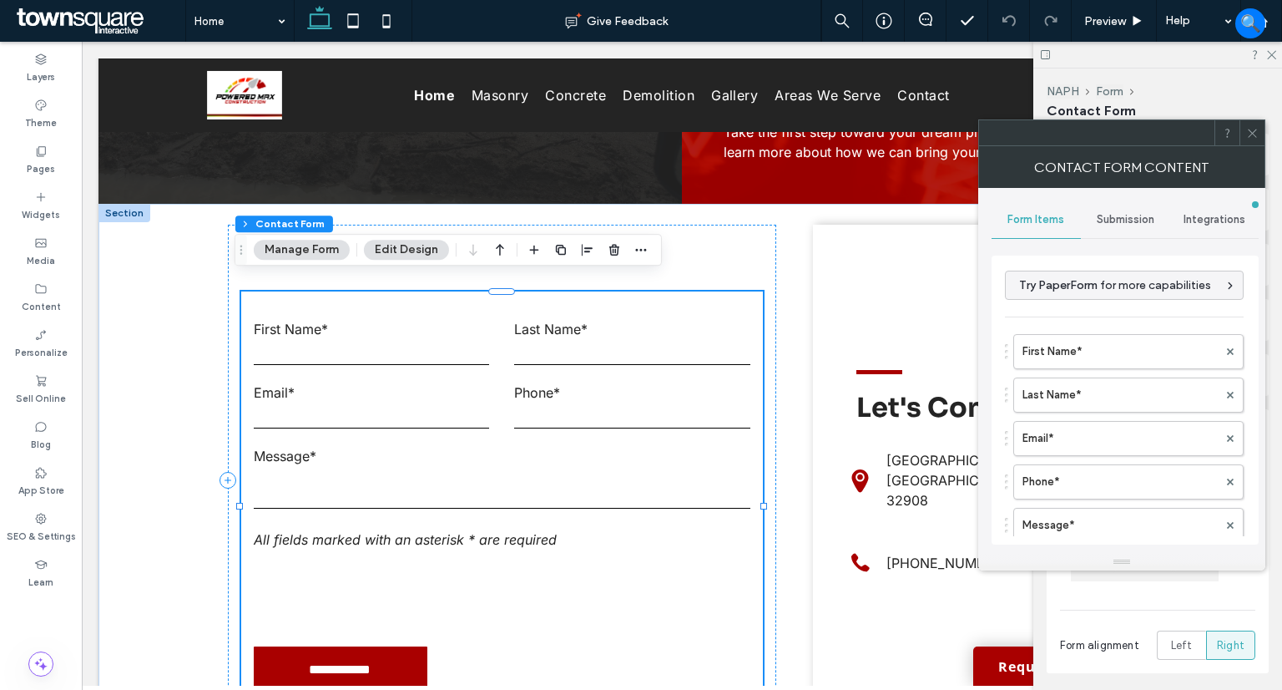
click at [1128, 229] on div "Submission" at bounding box center [1125, 219] width 89 height 37
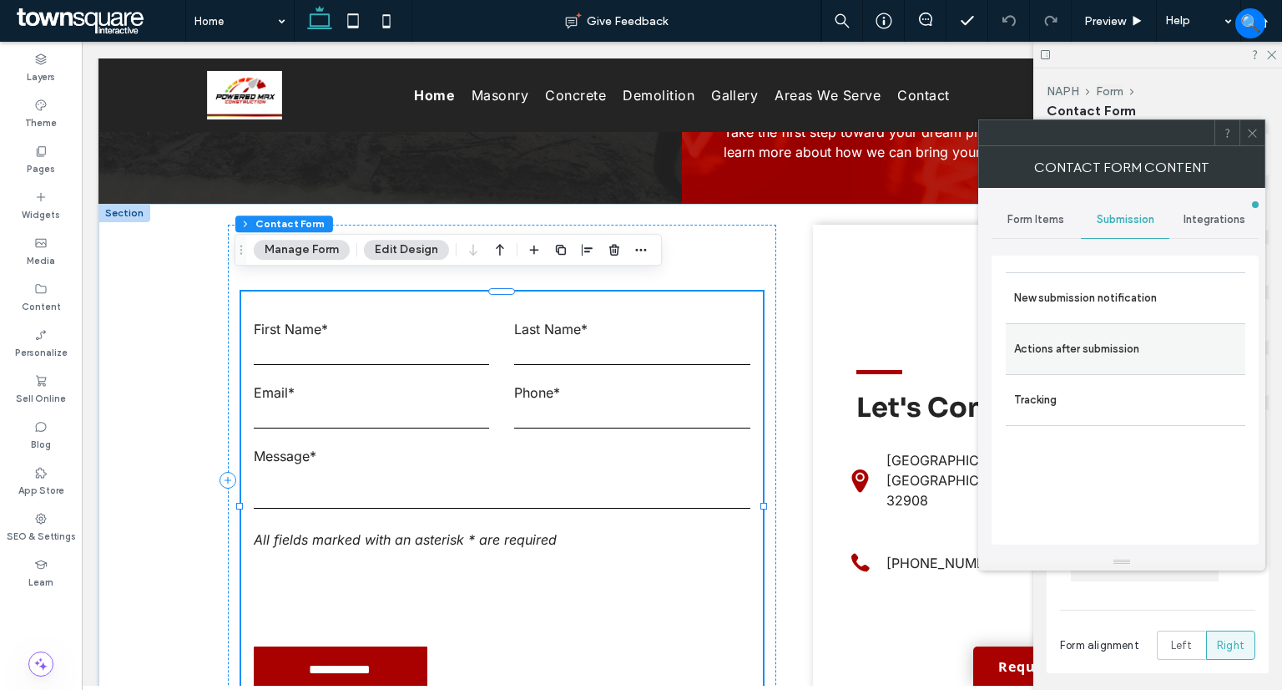
click at [1075, 344] on label "Actions after submission" at bounding box center [1125, 348] width 223 height 33
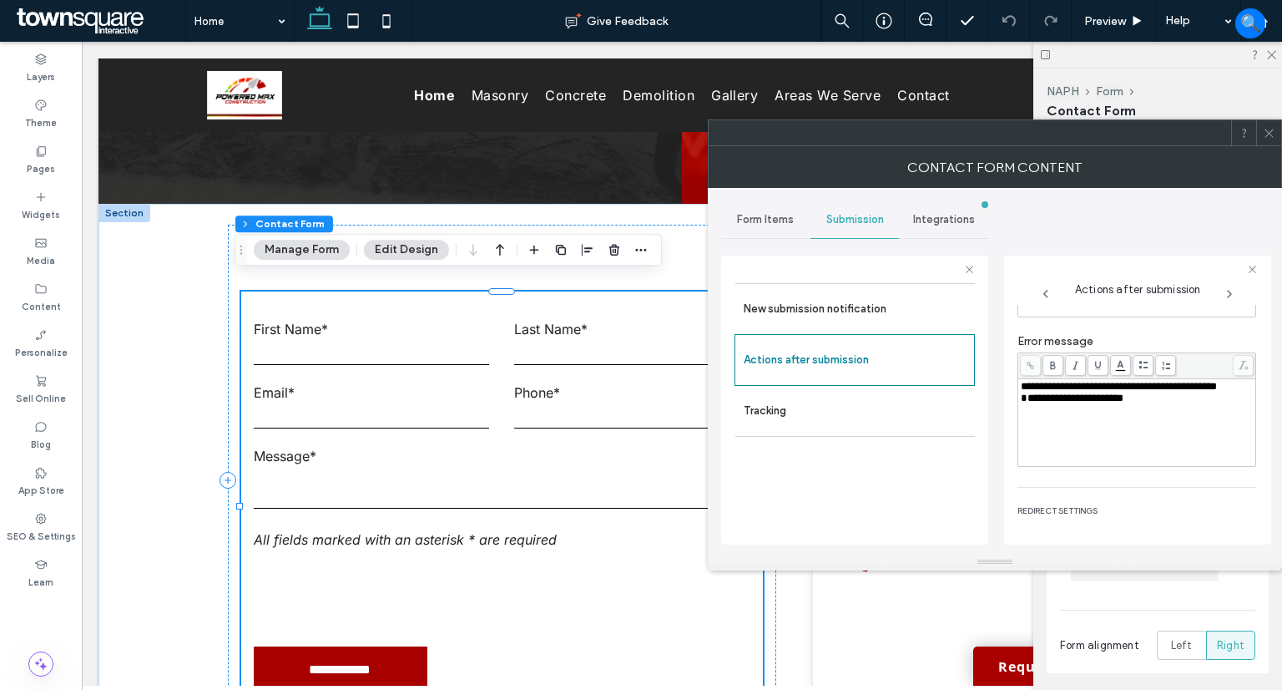
scroll to position [286, 0]
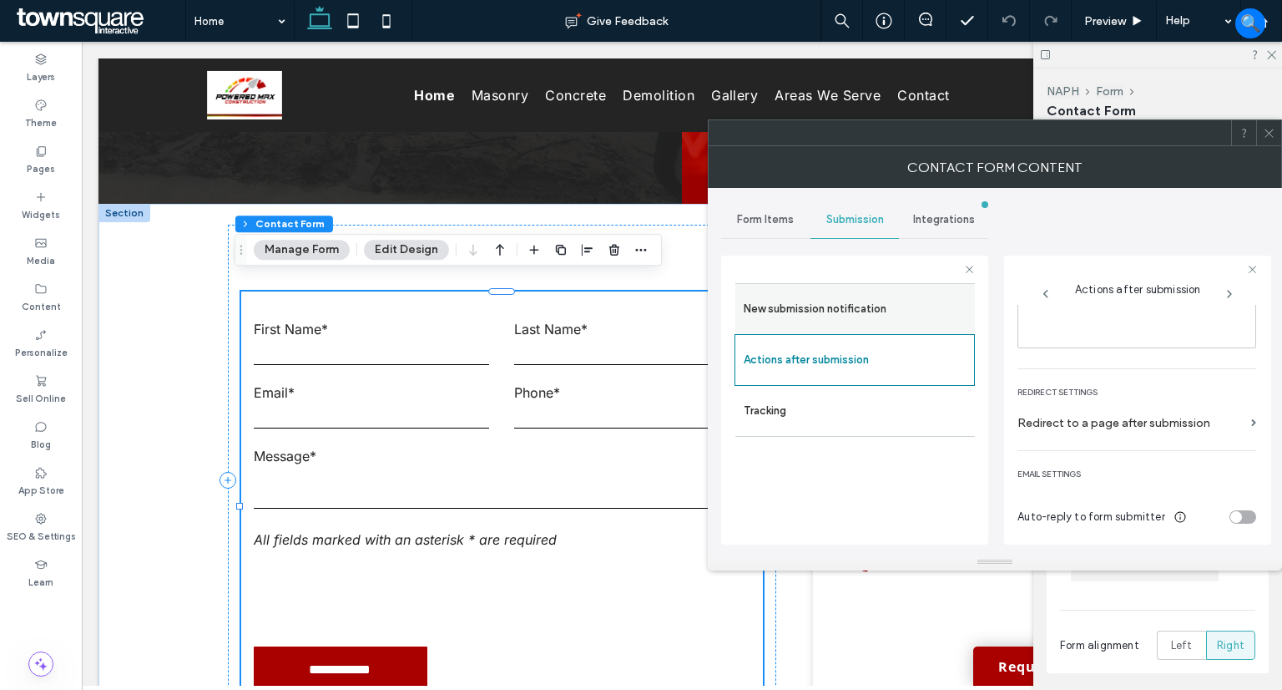
click at [823, 311] on label "New submission notification" at bounding box center [855, 308] width 223 height 33
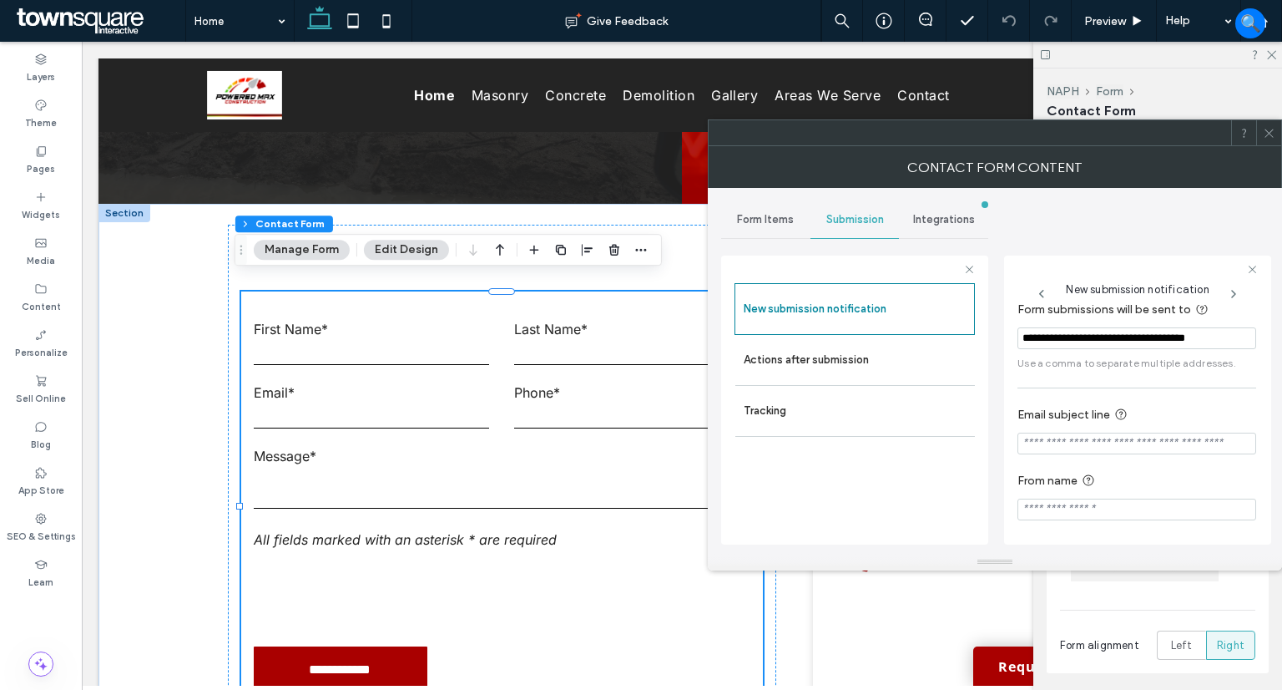
scroll to position [85, 0]
click at [832, 361] on label "Actions after submission" at bounding box center [855, 359] width 223 height 33
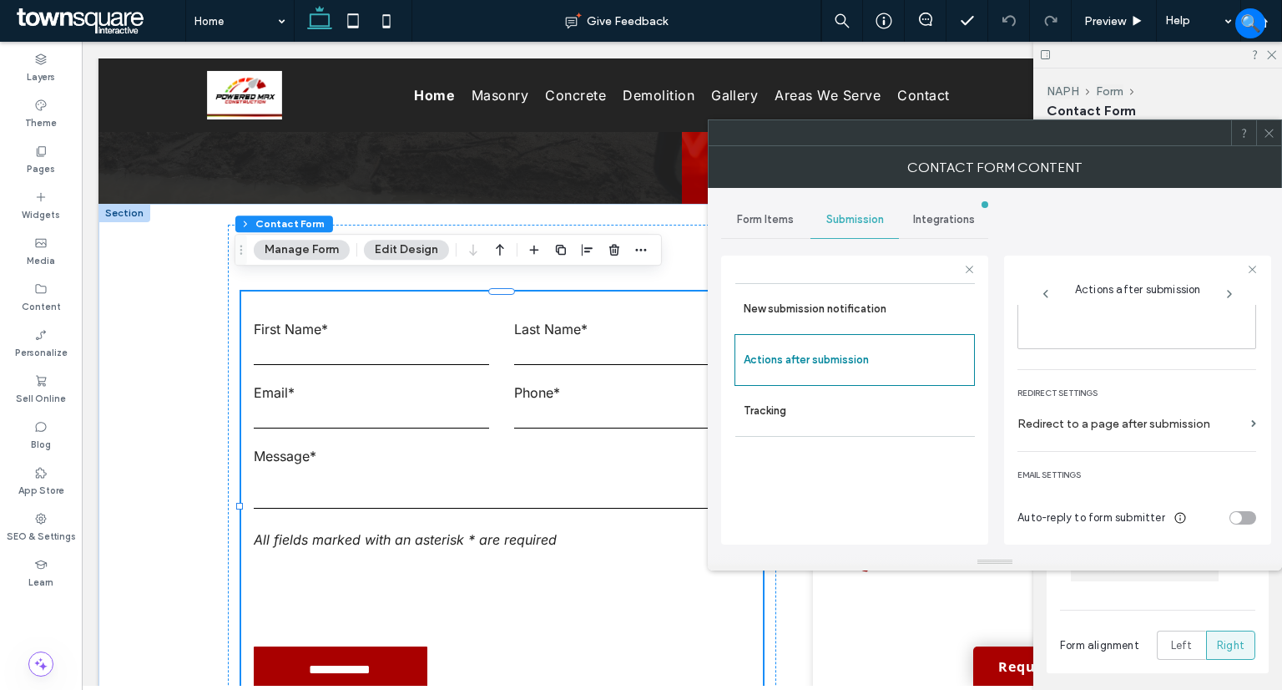
scroll to position [286, 0]
click at [1271, 128] on icon at bounding box center [1269, 133] width 13 height 13
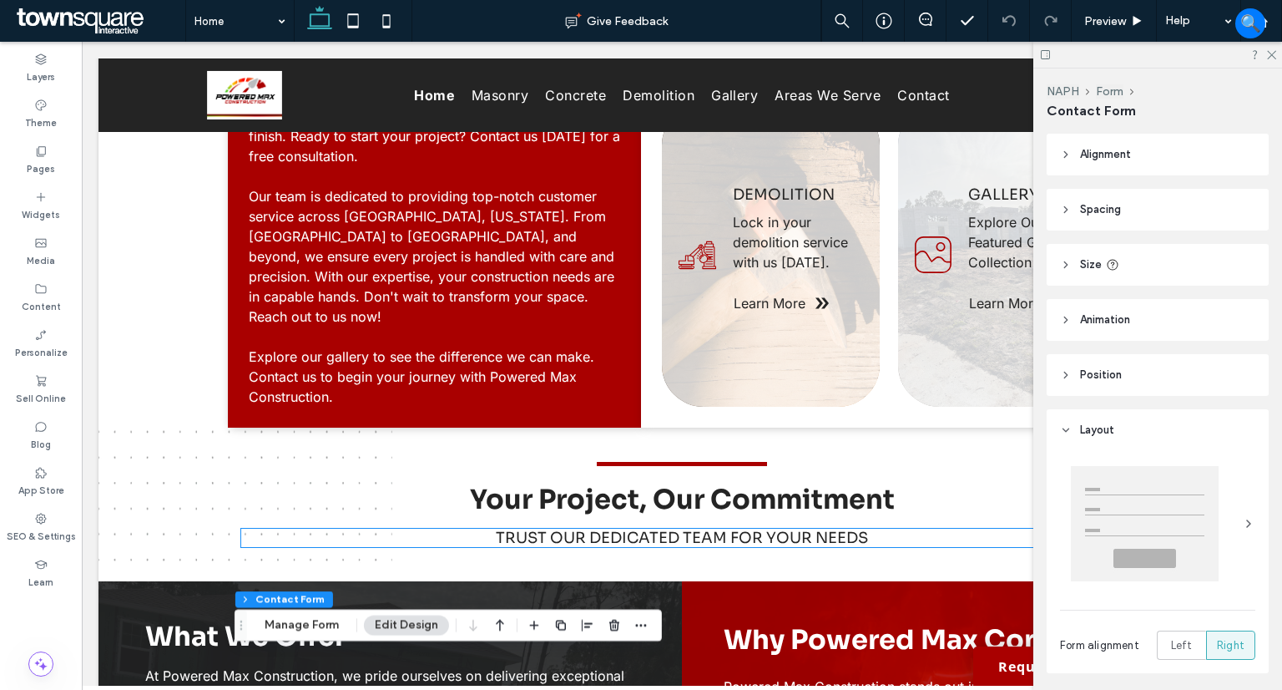
scroll to position [1209, 0]
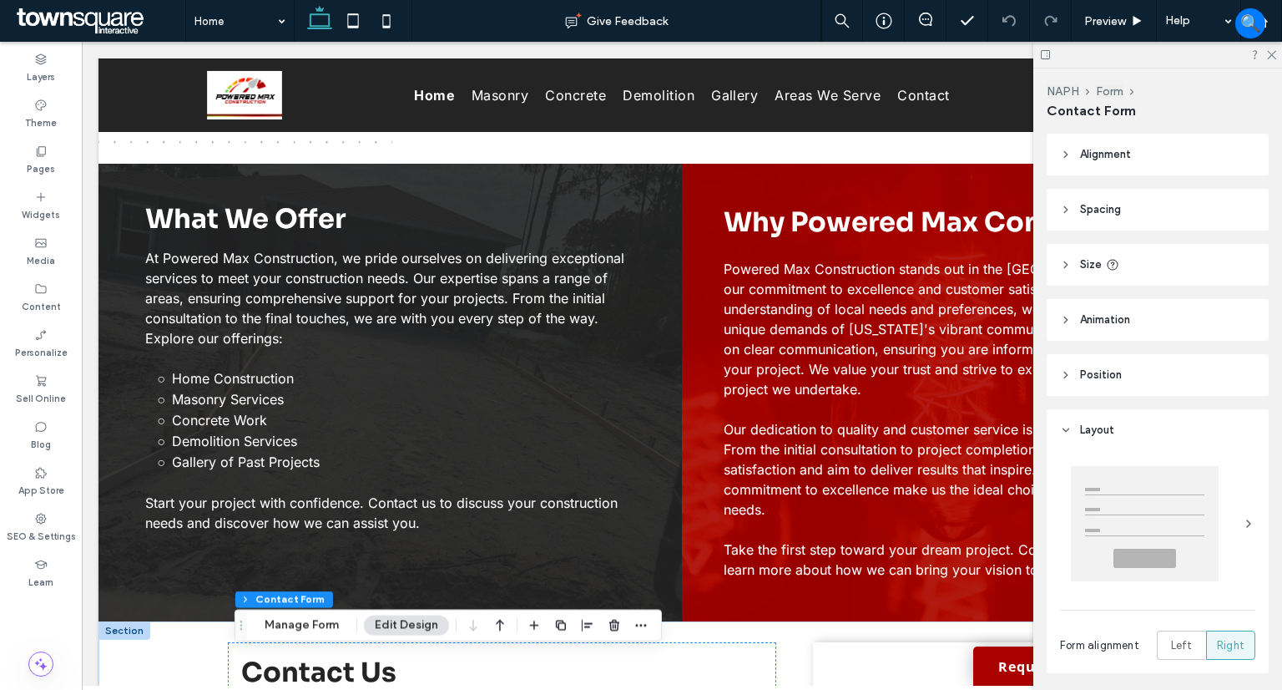
drag, startPoint x: 1272, startPoint y: 52, endPoint x: 1232, endPoint y: 63, distance: 41.7
click at [1272, 51] on icon at bounding box center [1271, 53] width 11 height 11
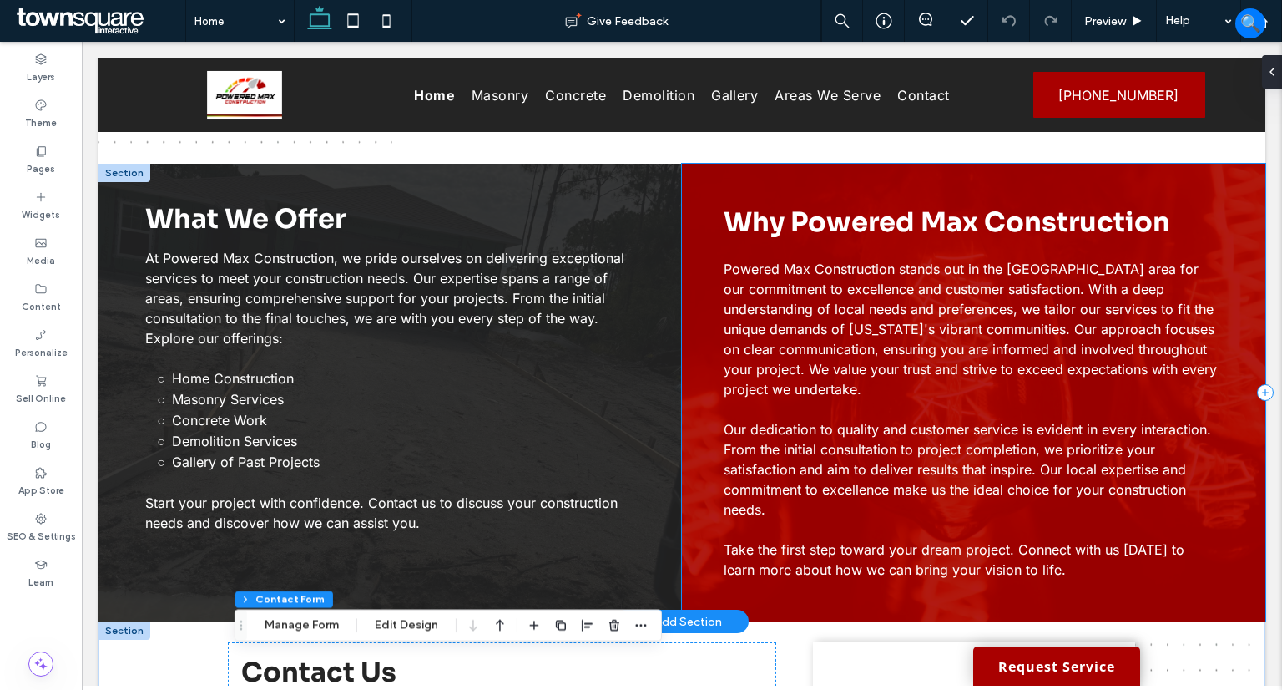
click at [982, 184] on div "Why Powered Max Construction Powered Max Construction stands out in the Palm Ba…" at bounding box center [974, 392] width 584 height 457
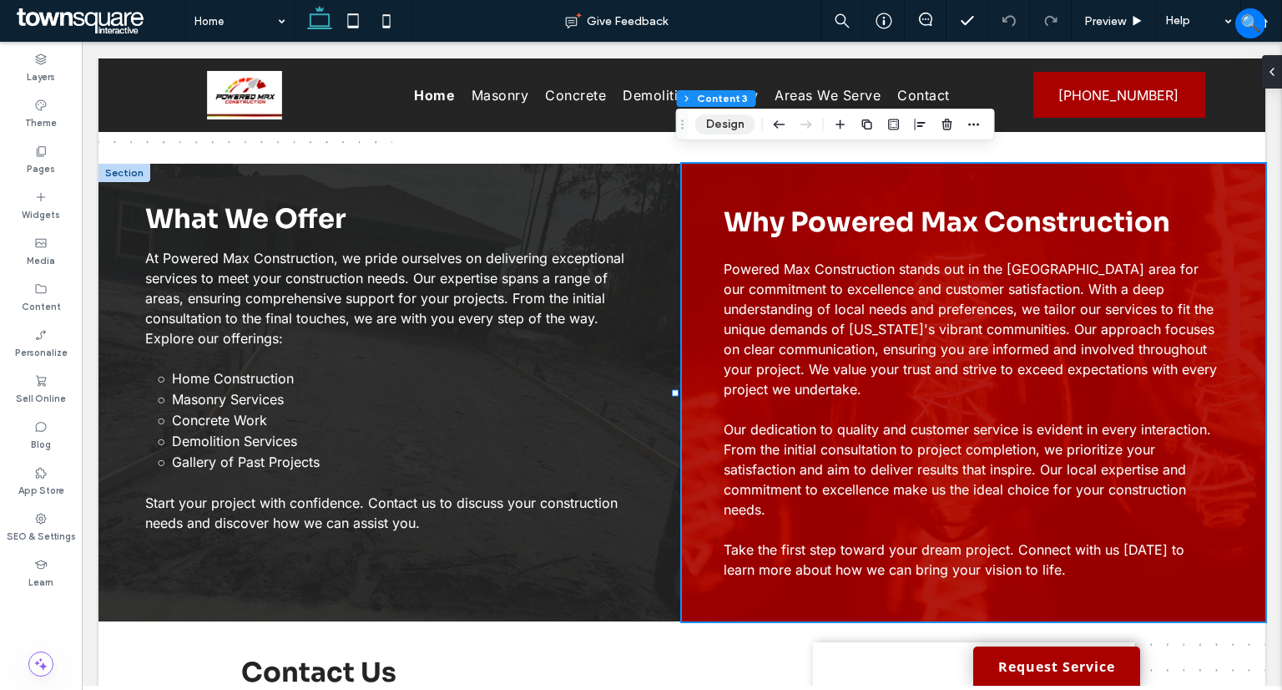
click at [719, 126] on button "Design" at bounding box center [725, 124] width 60 height 20
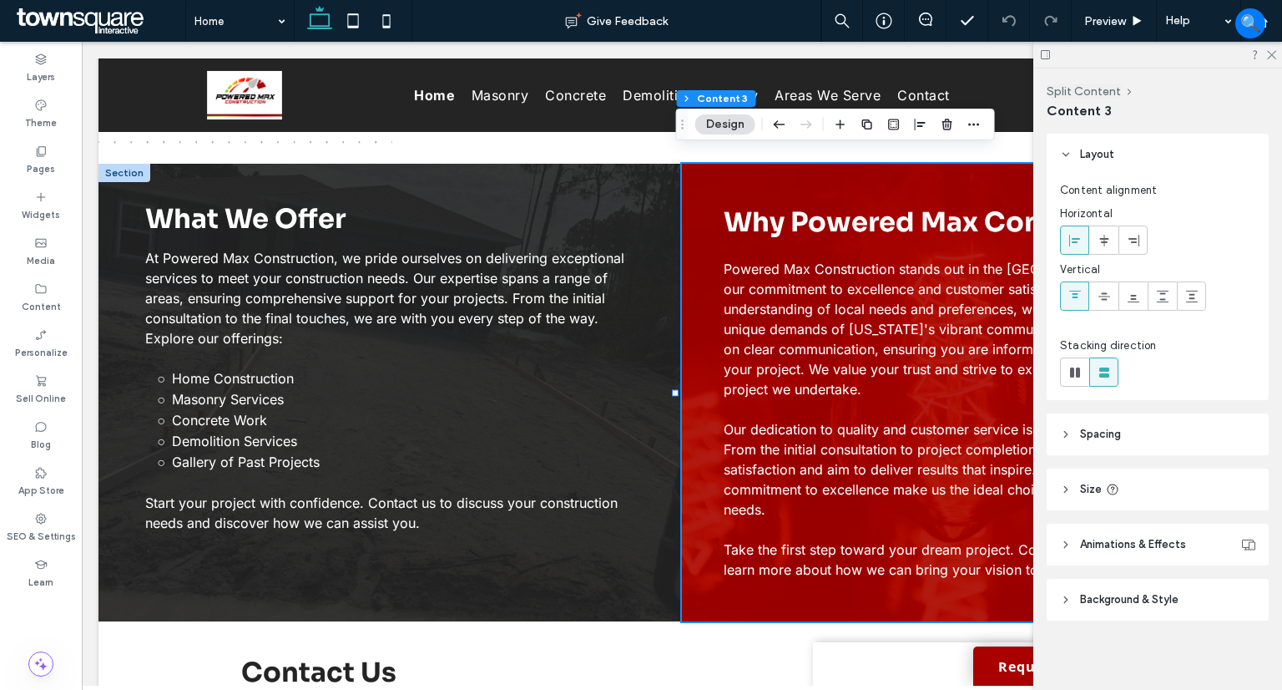
click at [1082, 591] on span "Background & Style" at bounding box center [1129, 599] width 99 height 17
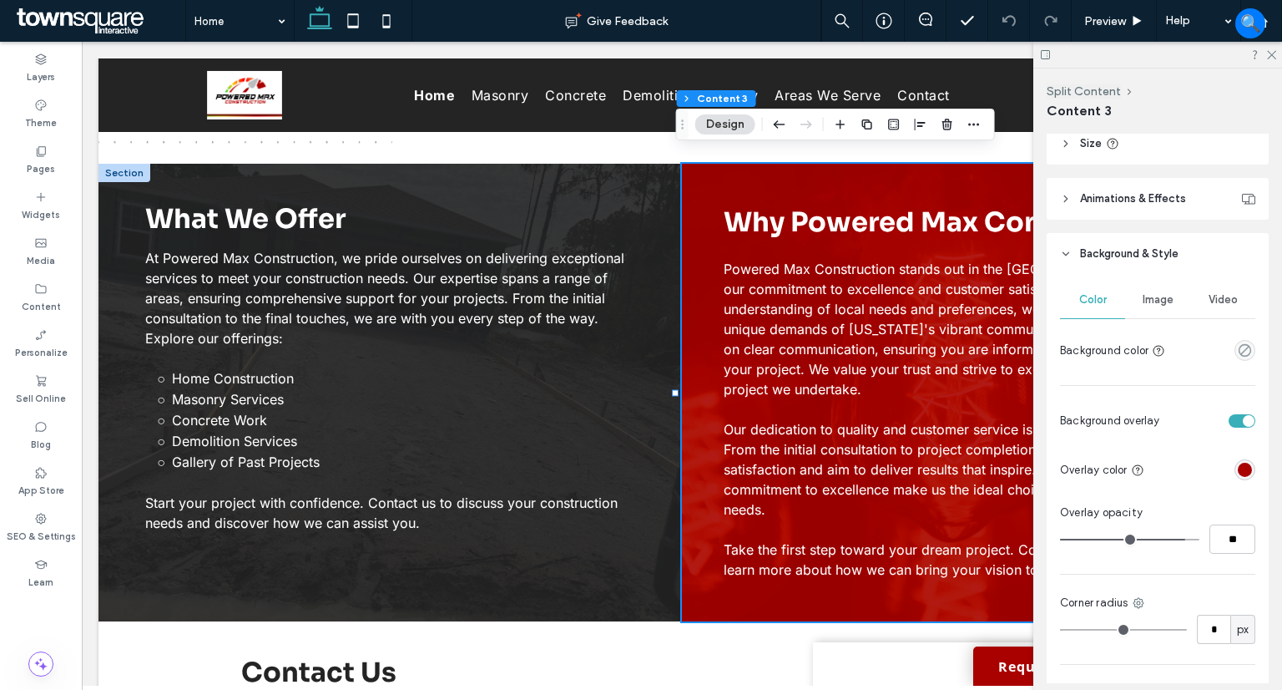
scroll to position [417, 0]
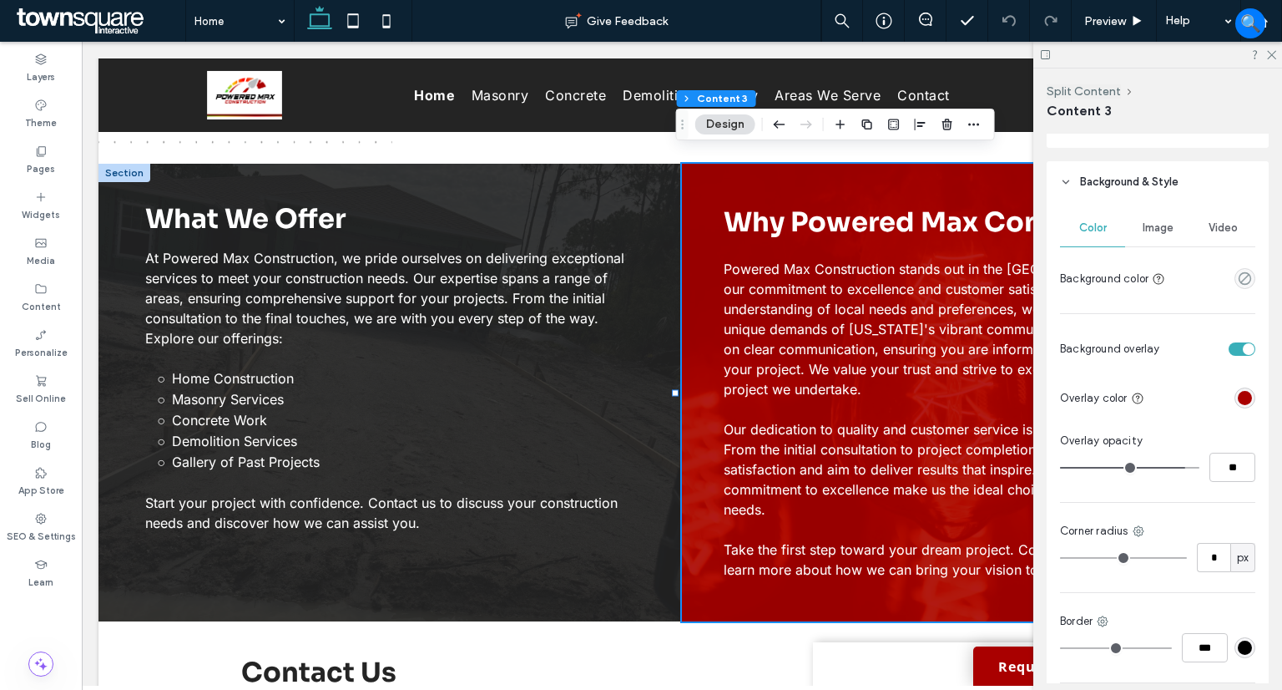
click at [1151, 221] on span "Image" at bounding box center [1158, 227] width 31 height 13
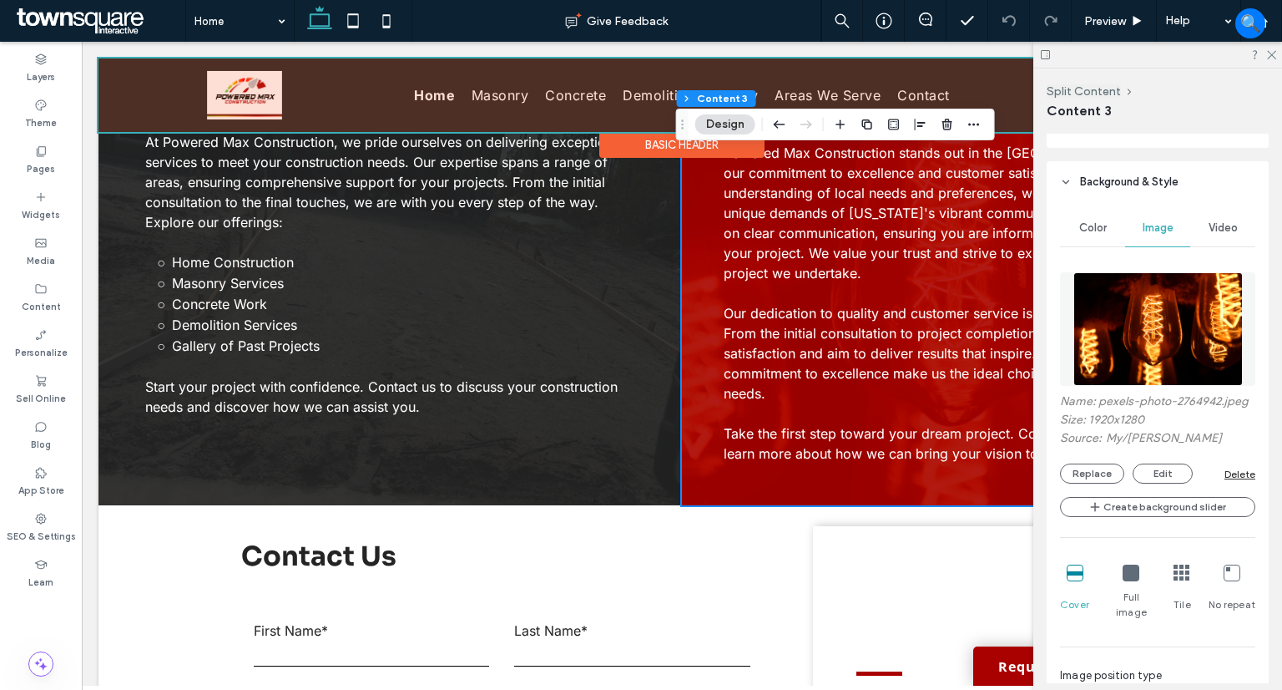
scroll to position [1086, 0]
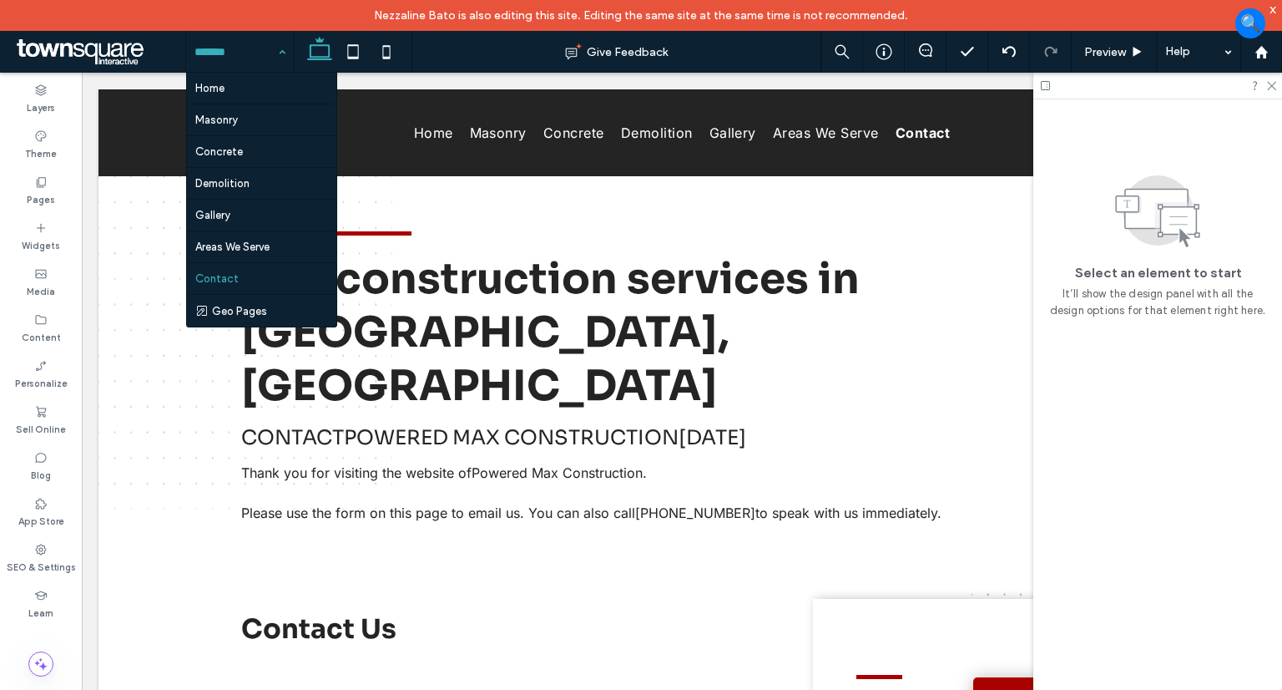
click at [267, 48] on input at bounding box center [236, 52] width 83 height 42
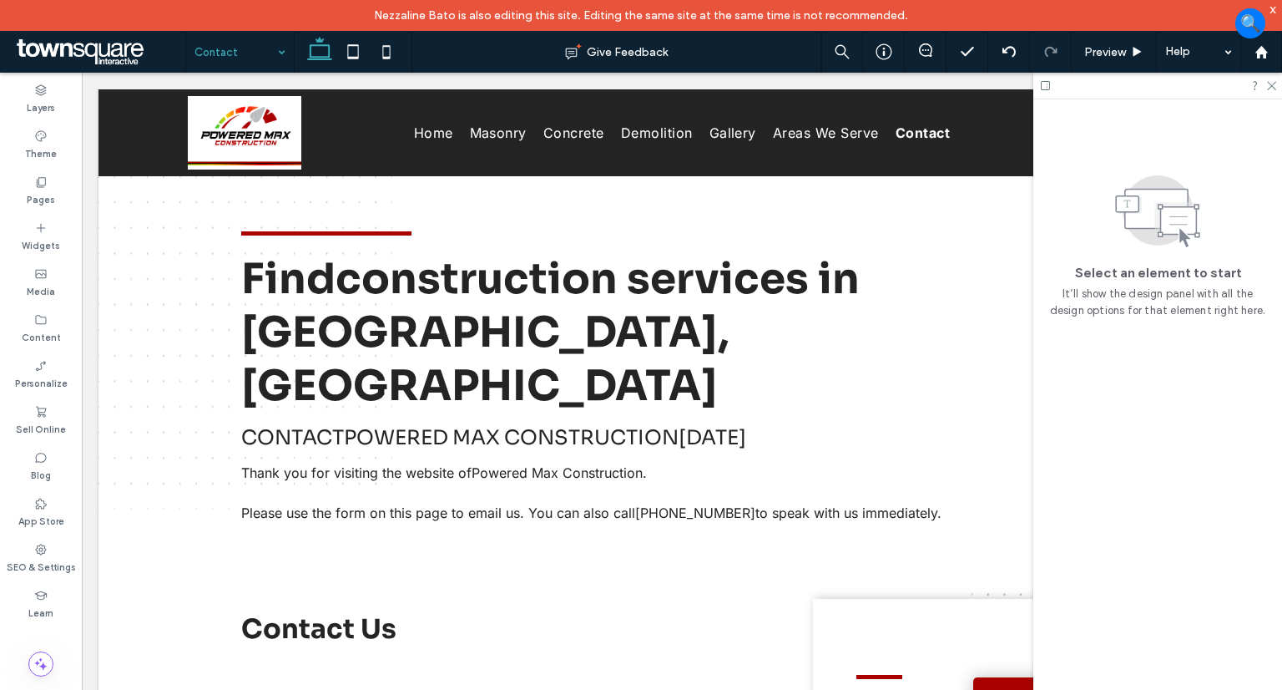
click at [287, 48] on div "Contact" at bounding box center [240, 52] width 108 height 42
click at [34, 550] on icon at bounding box center [40, 549] width 13 height 13
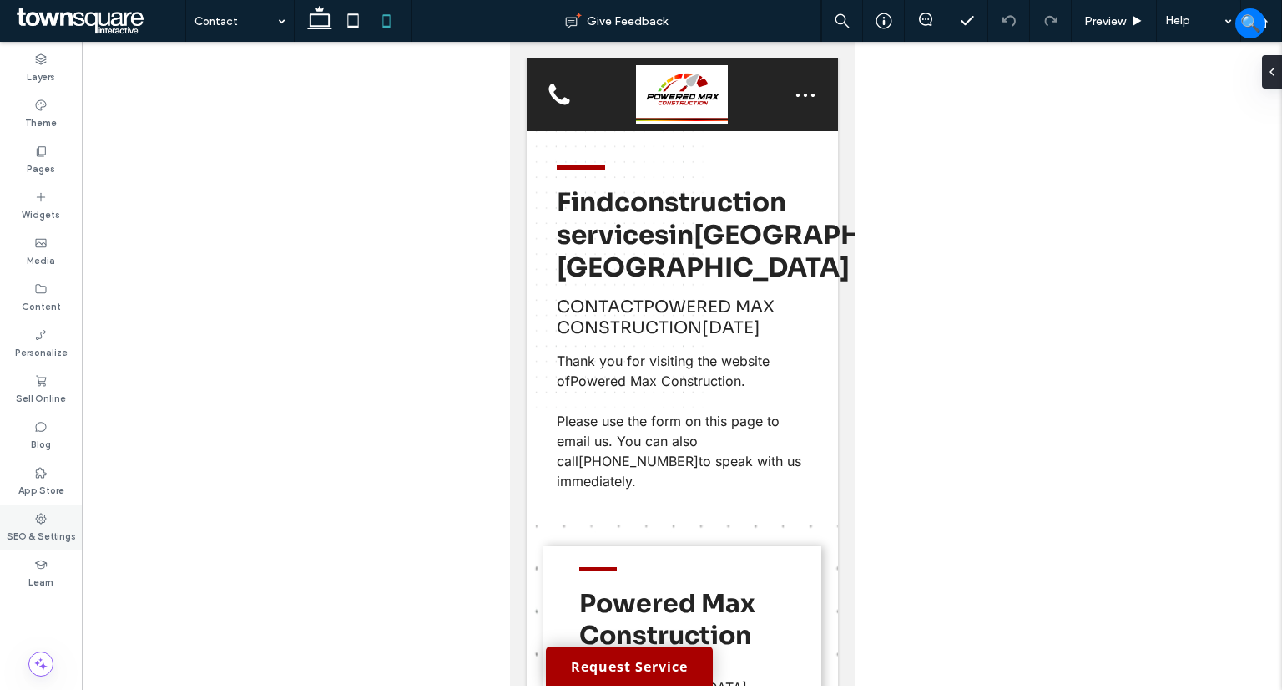
click at [40, 528] on label "SEO & Settings" at bounding box center [41, 534] width 69 height 18
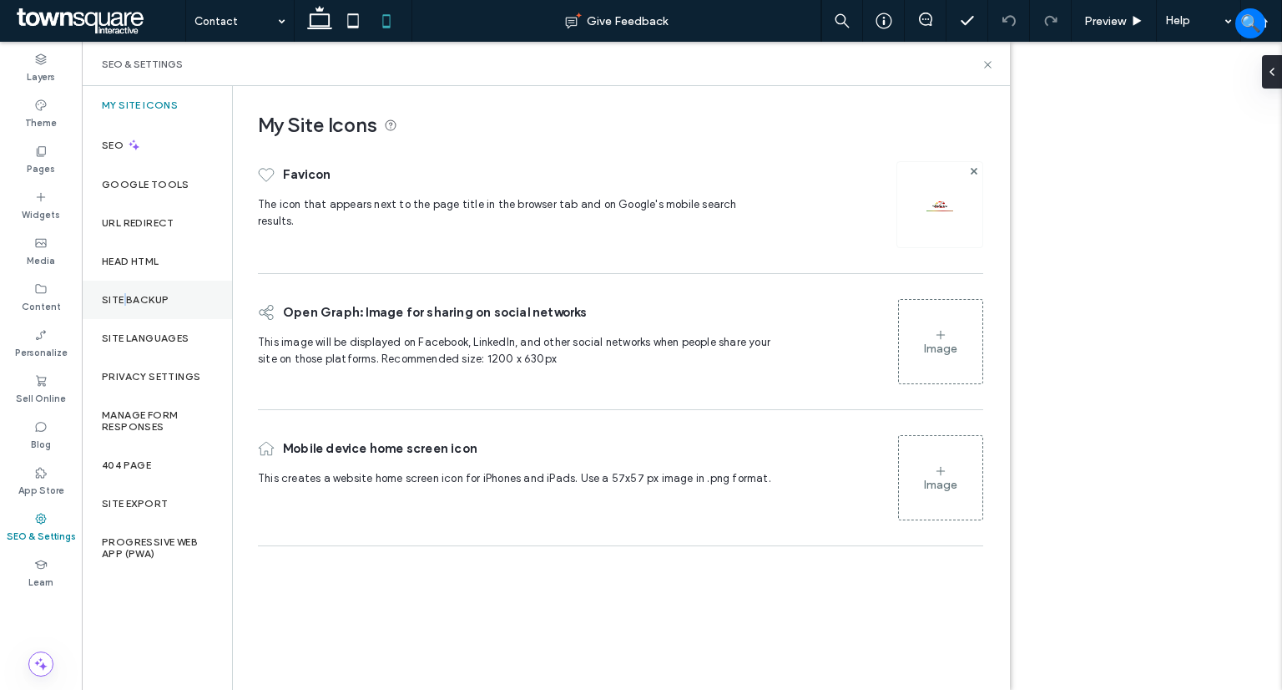
click at [124, 297] on label "Site Backup" at bounding box center [135, 300] width 67 height 12
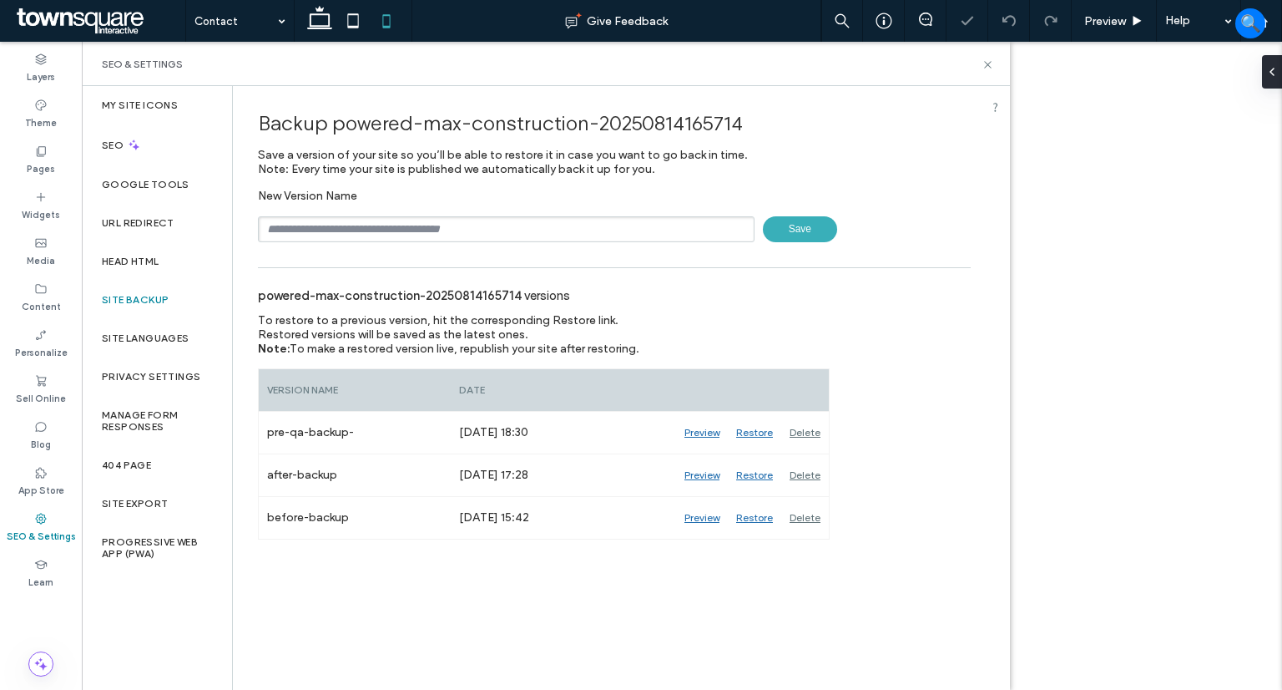
click at [364, 236] on input "text" at bounding box center [506, 229] width 497 height 26
type input "**********"
click at [801, 223] on span "Save" at bounding box center [800, 229] width 74 height 26
click at [985, 66] on use at bounding box center [987, 64] width 7 height 7
